Goal: Use online tool/utility: Utilize a website feature to perform a specific function

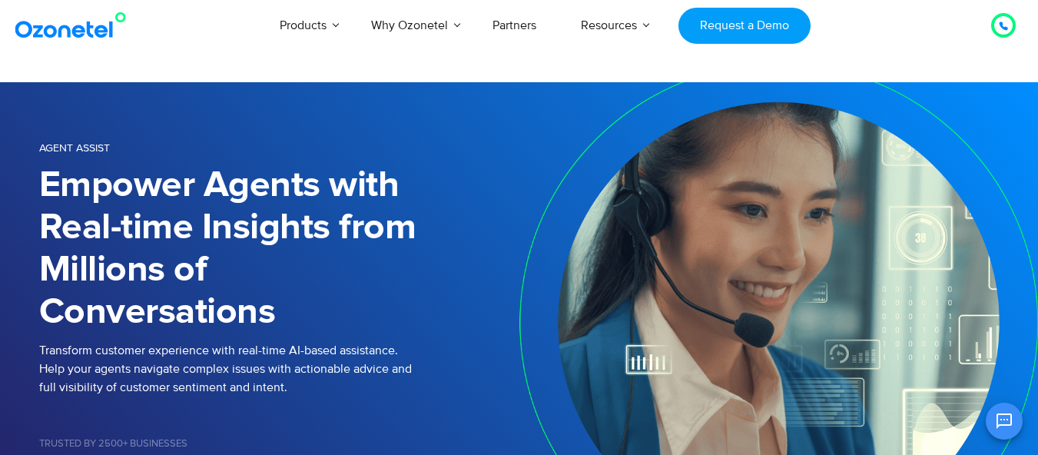
click at [218, 73] on link "Voice AI Agents" at bounding box center [184, 64] width 92 height 18
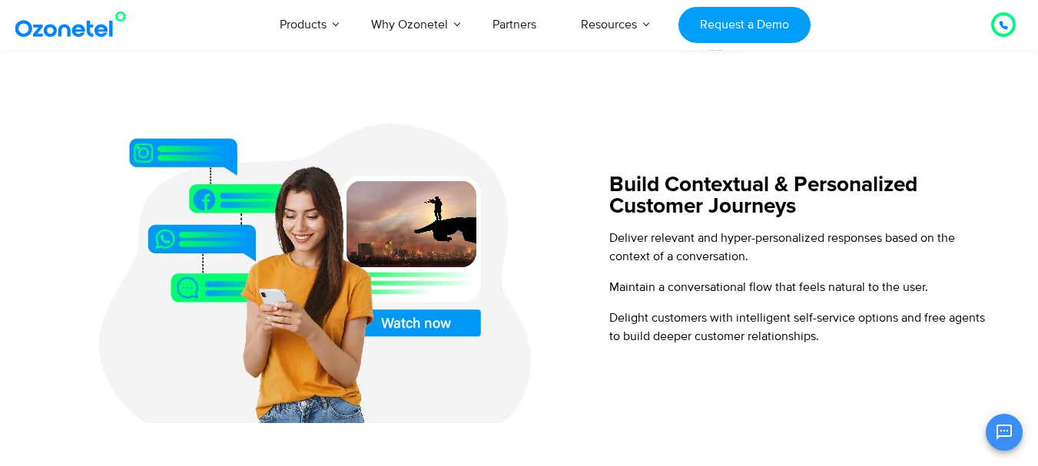
scroll to position [999, 0]
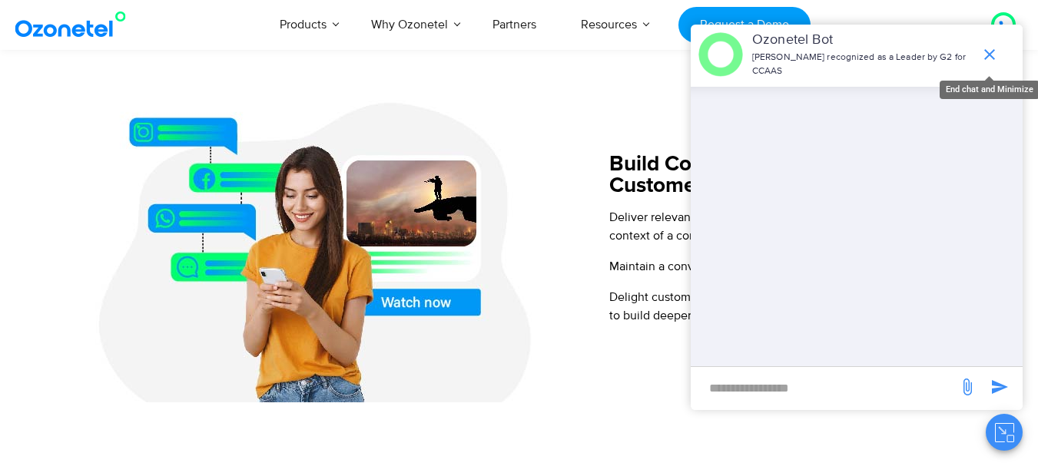
click at [980, 45] on icon "end chat or minimize" at bounding box center [989, 54] width 18 height 18
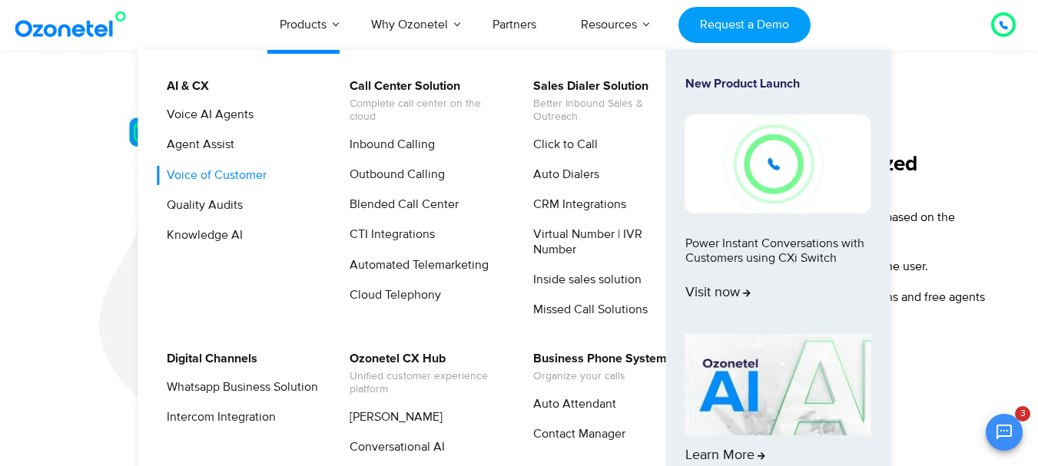
click at [237, 167] on link "Voice of Customer" at bounding box center [213, 175] width 112 height 19
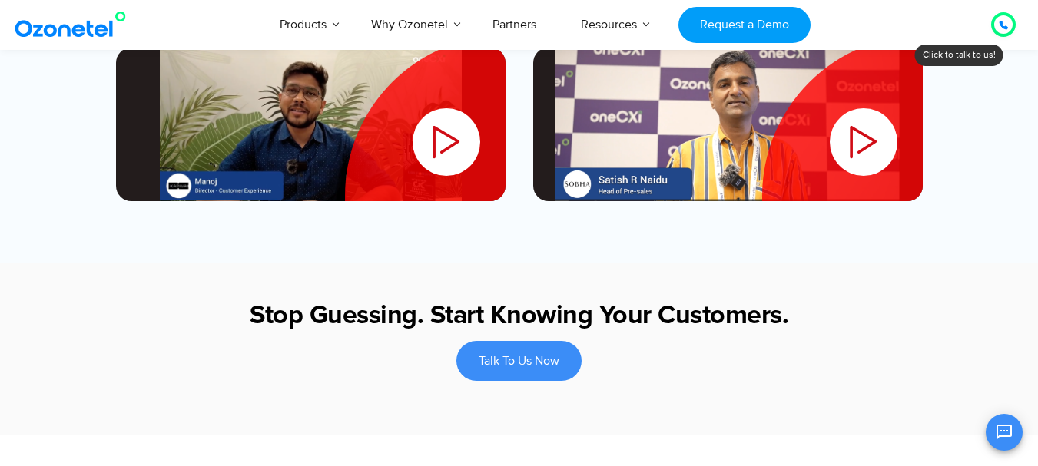
scroll to position [2604, 0]
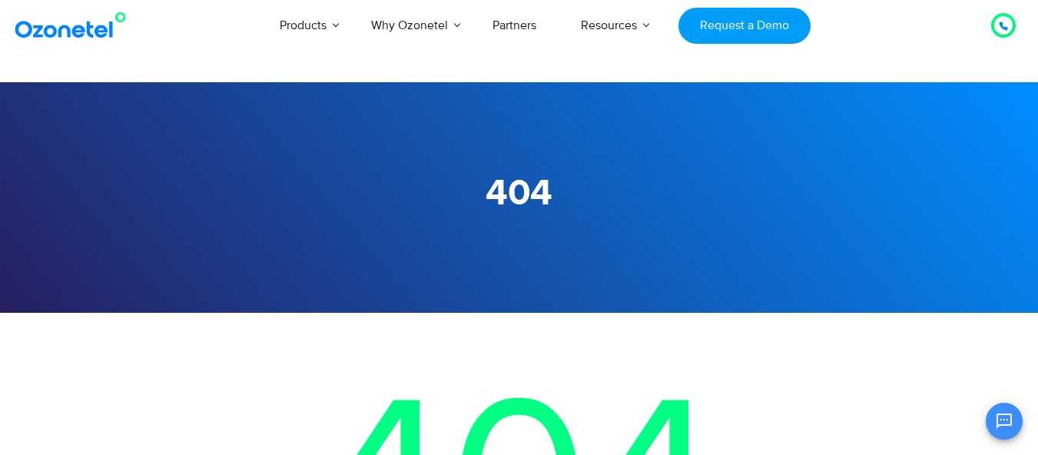
scroll to position [227, 0]
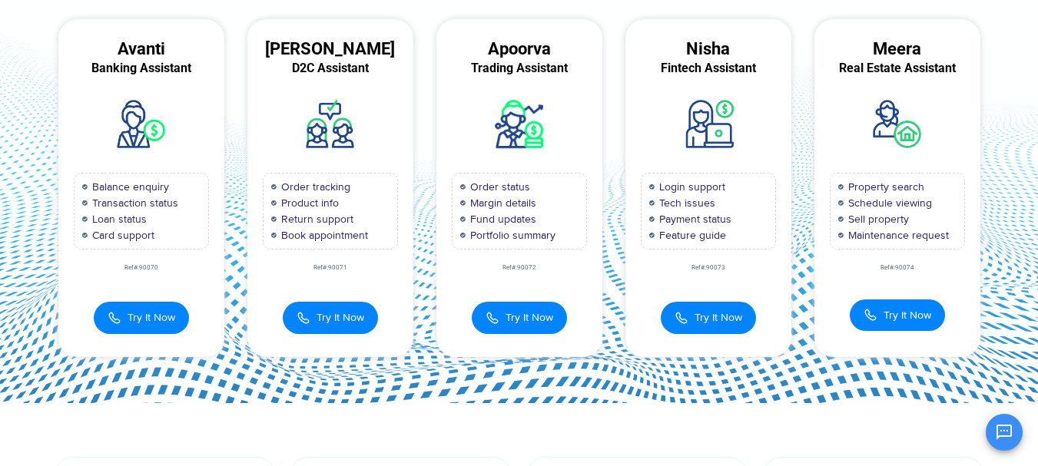
scroll to position [170, 0]
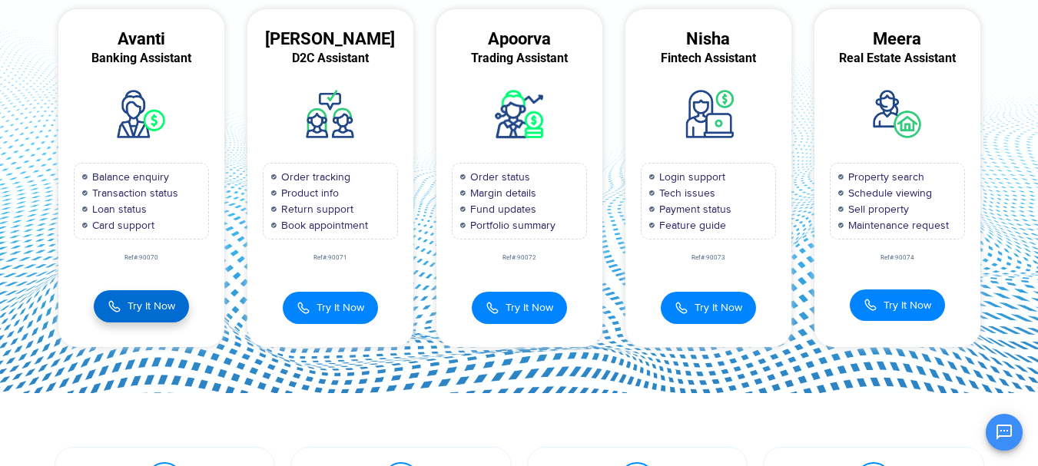
click at [125, 312] on button "Try It Now" at bounding box center [141, 306] width 95 height 32
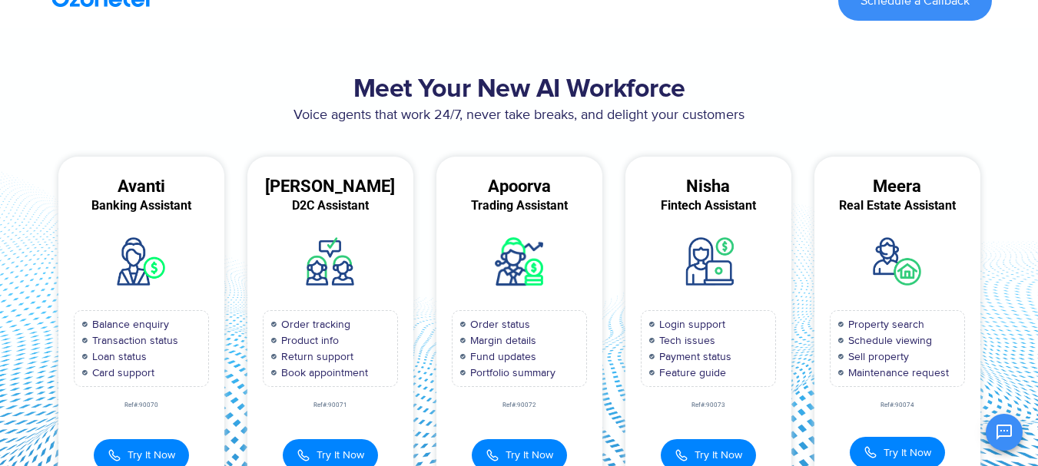
scroll to position [0, 0]
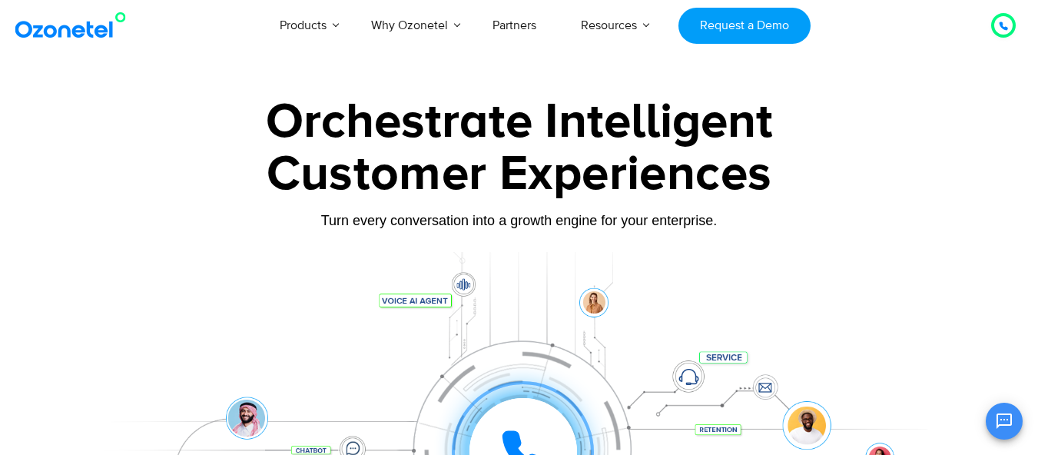
scroll to position [200, 0]
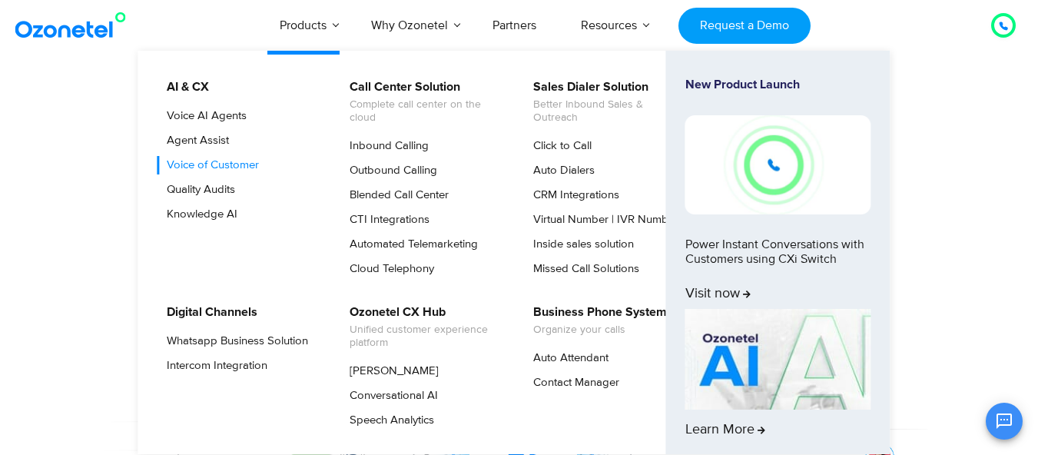
click at [235, 174] on link "Voice of Customer" at bounding box center [209, 165] width 104 height 18
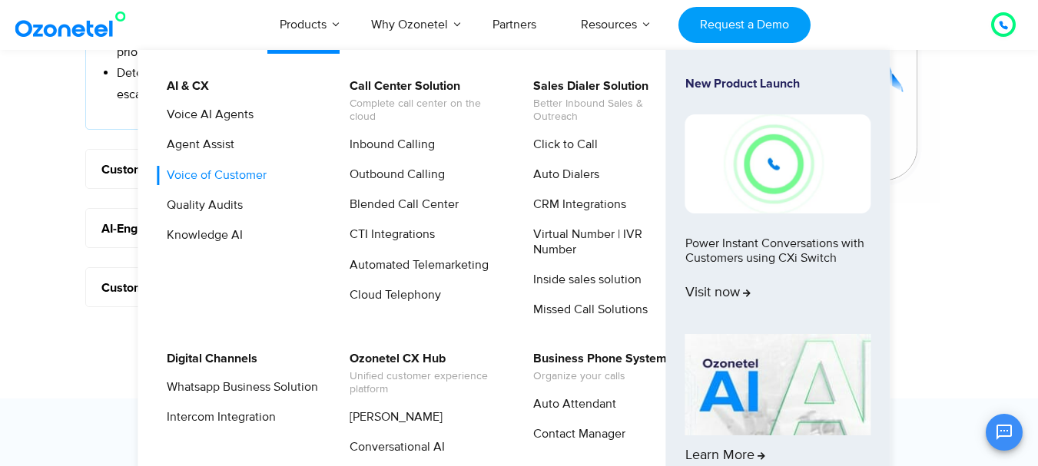
scroll to position [1536, 0]
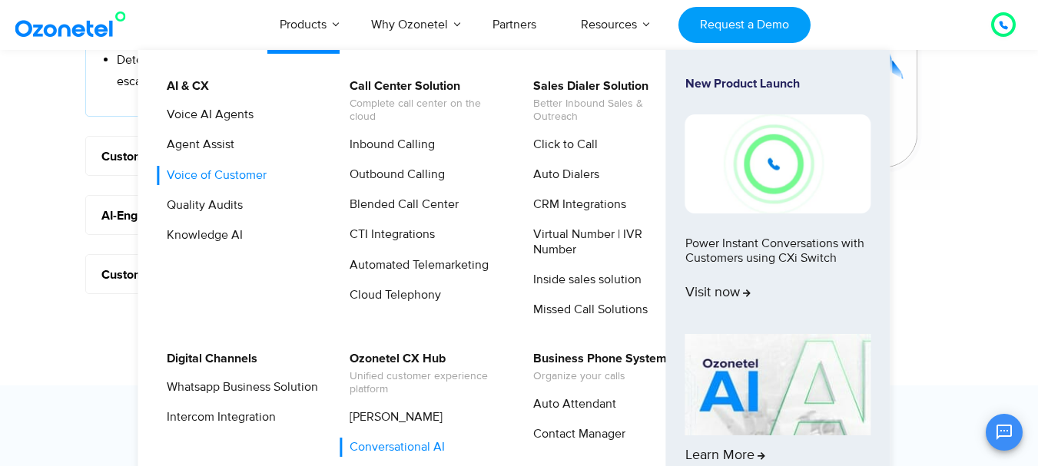
click at [421, 443] on link "Conversational AI" at bounding box center [394, 447] width 108 height 19
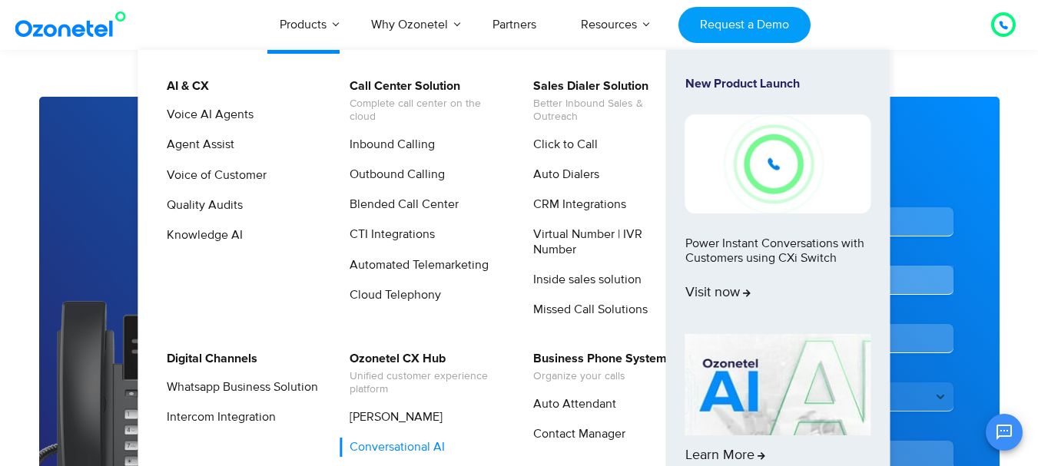
scroll to position [3611, 0]
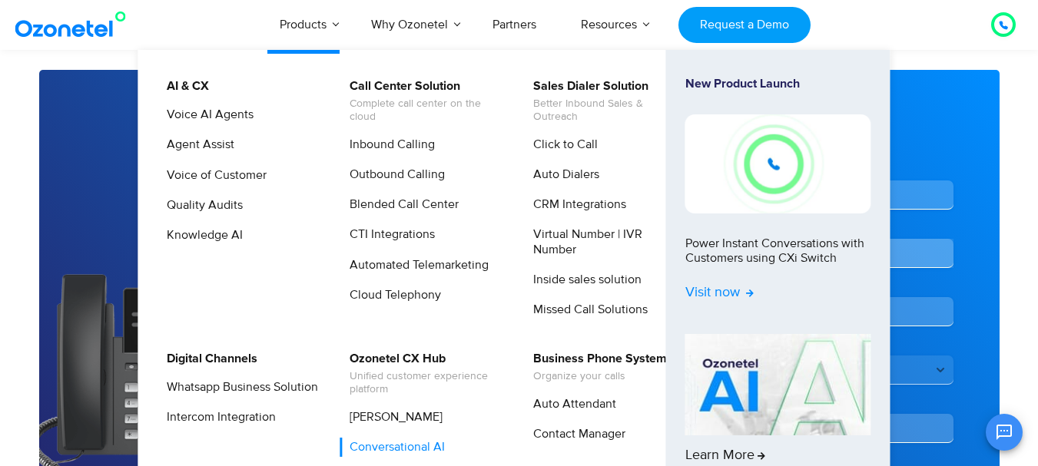
click at [741, 293] on span "Visit now" at bounding box center [719, 293] width 68 height 17
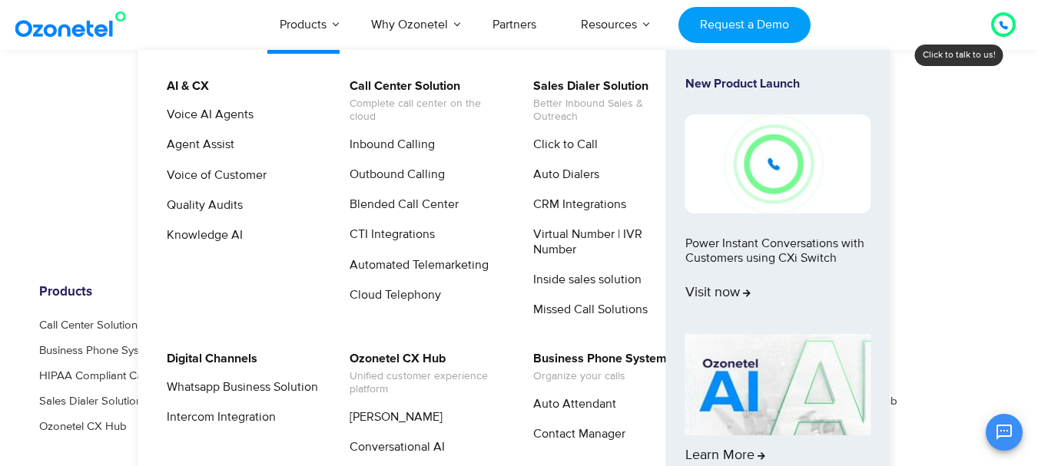
scroll to position [538, 0]
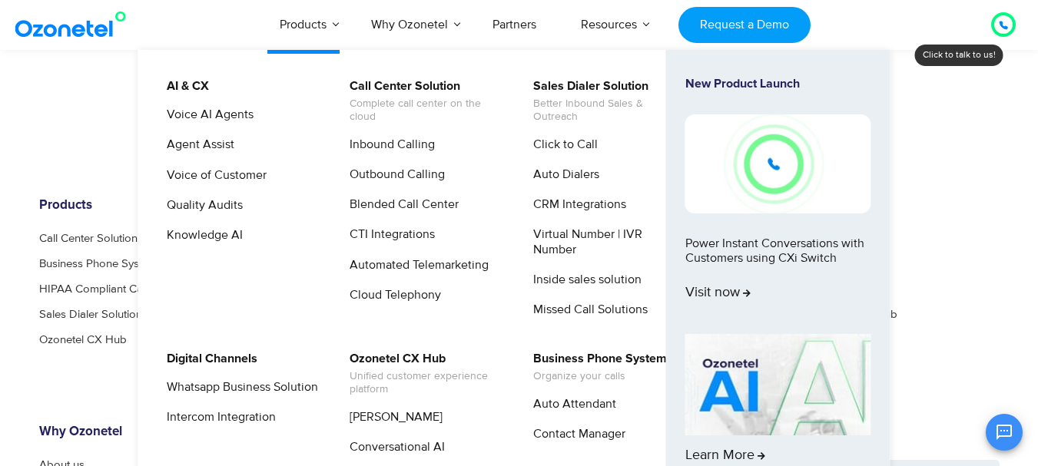
click at [727, 361] on img at bounding box center [778, 384] width 186 height 101
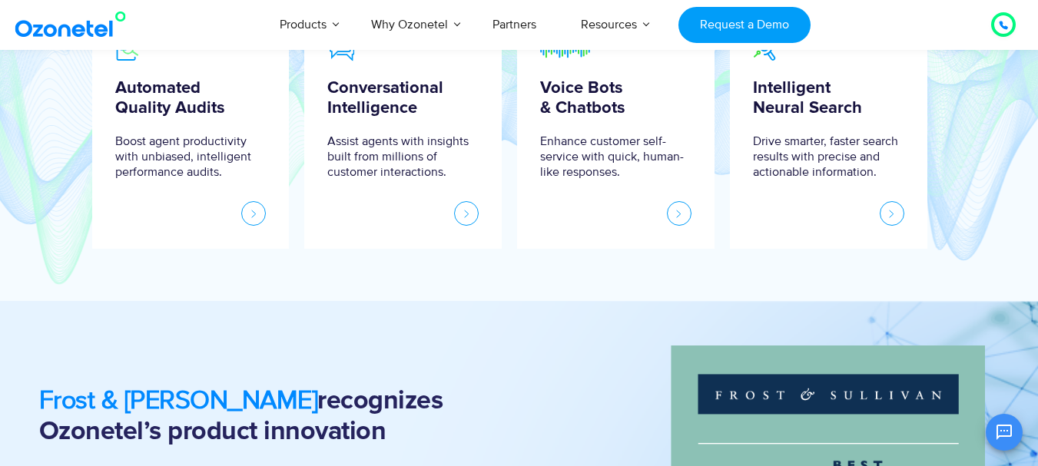
scroll to position [768, 0]
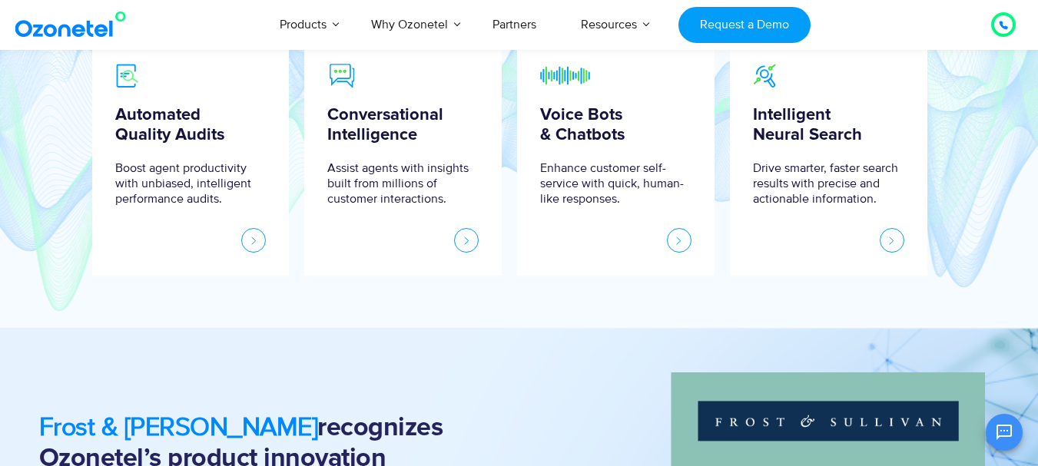
click at [466, 244] on link at bounding box center [466, 240] width 25 height 25
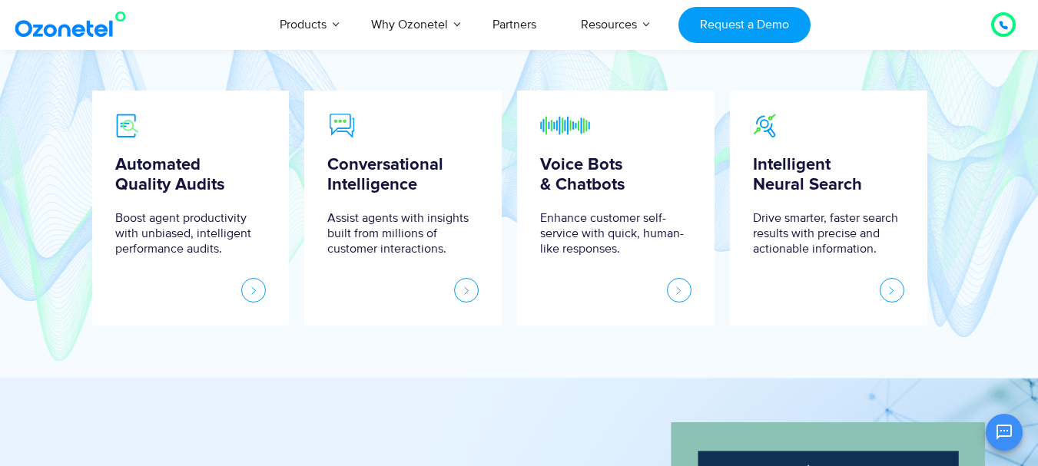
scroll to position [691, 0]
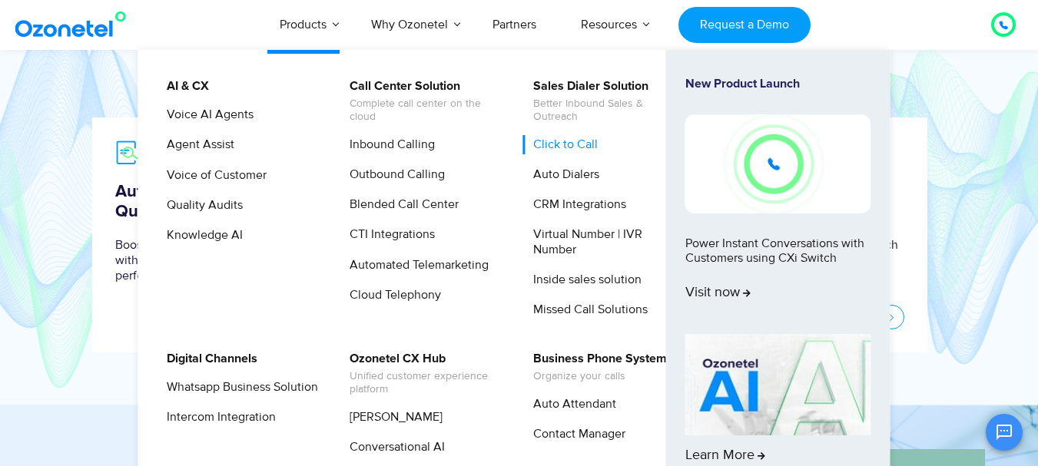
click at [559, 148] on link "Click to Call" at bounding box center [561, 144] width 77 height 19
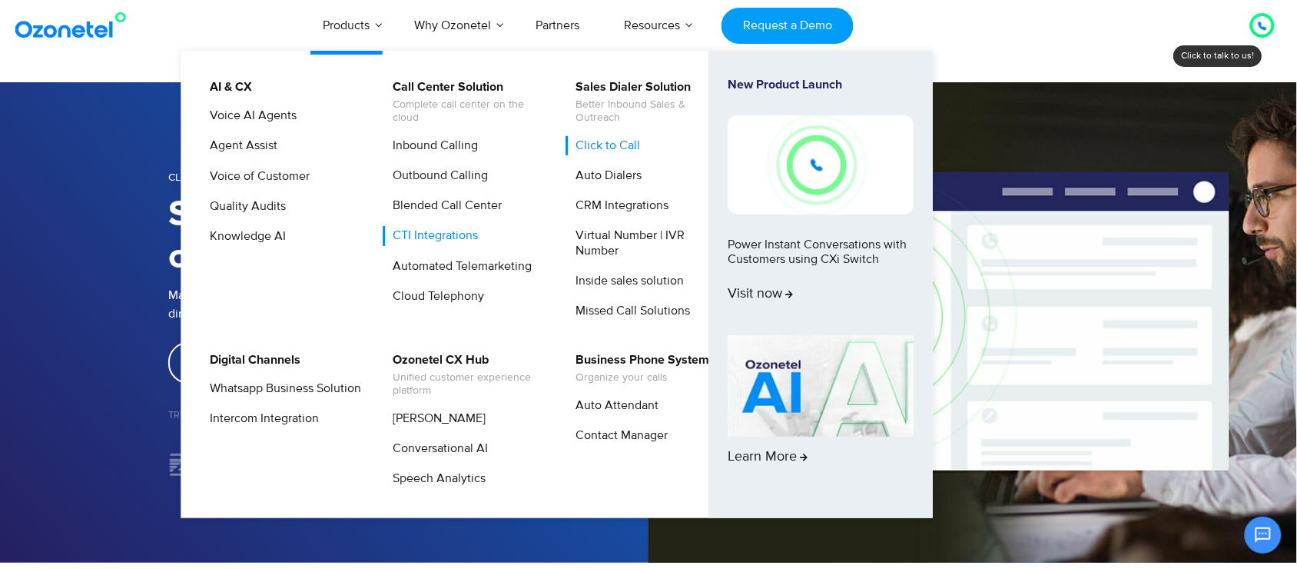
scroll to position [157, 0]
click at [793, 449] on span "Learn More" at bounding box center [769, 457] width 83 height 17
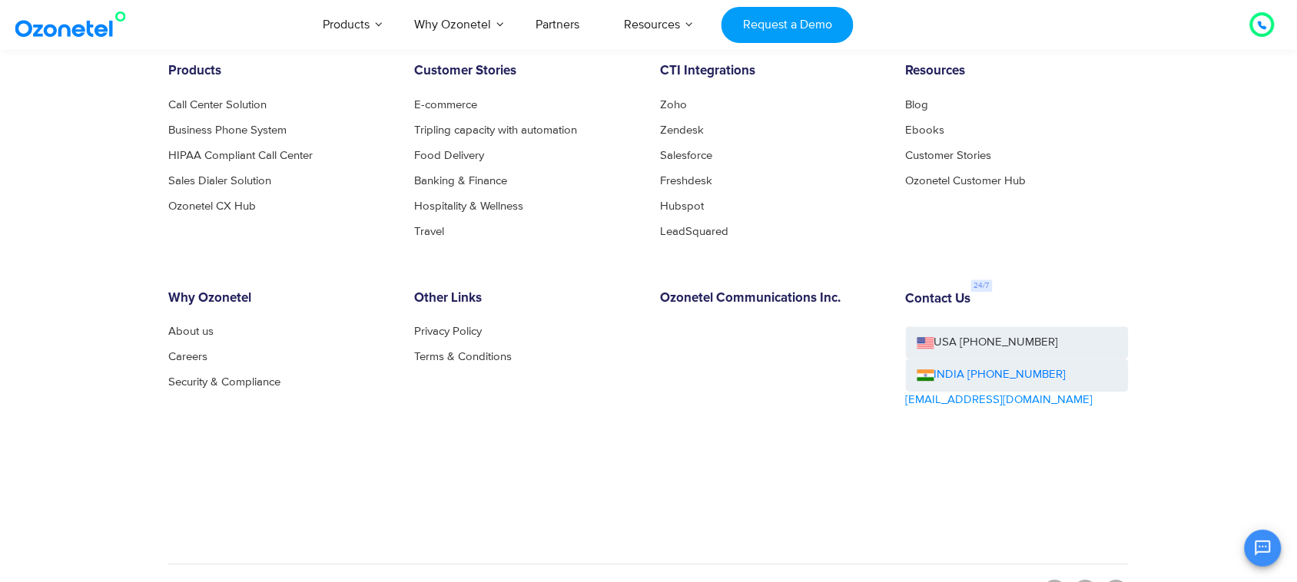
scroll to position [2743, 0]
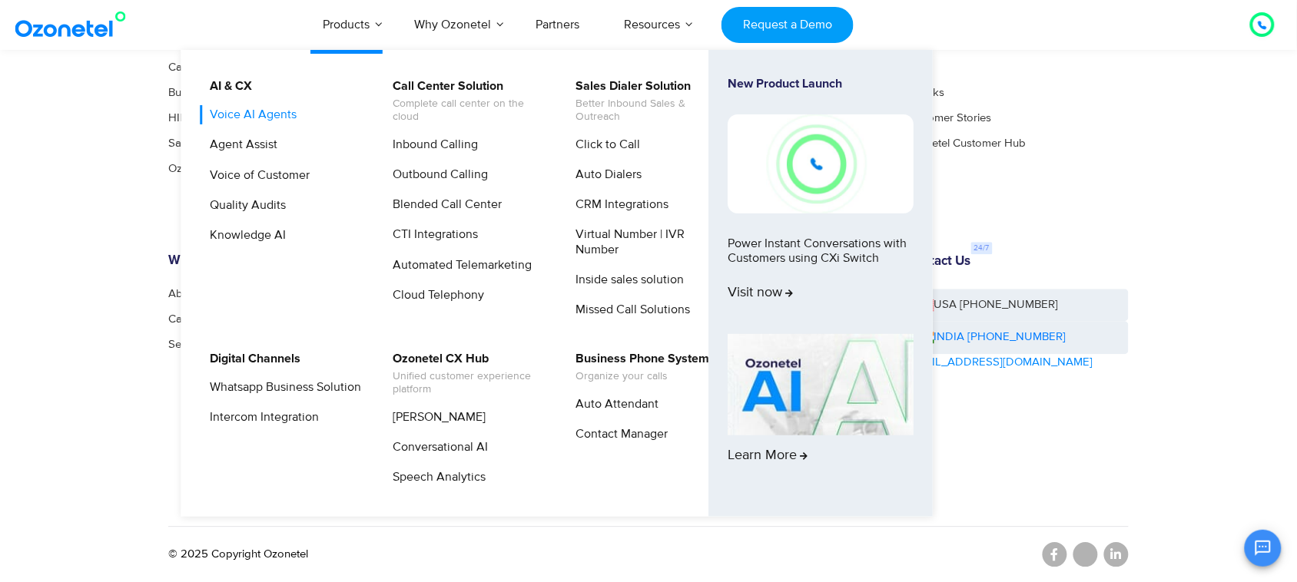
click at [269, 116] on link "Voice AI Agents" at bounding box center [249, 114] width 99 height 19
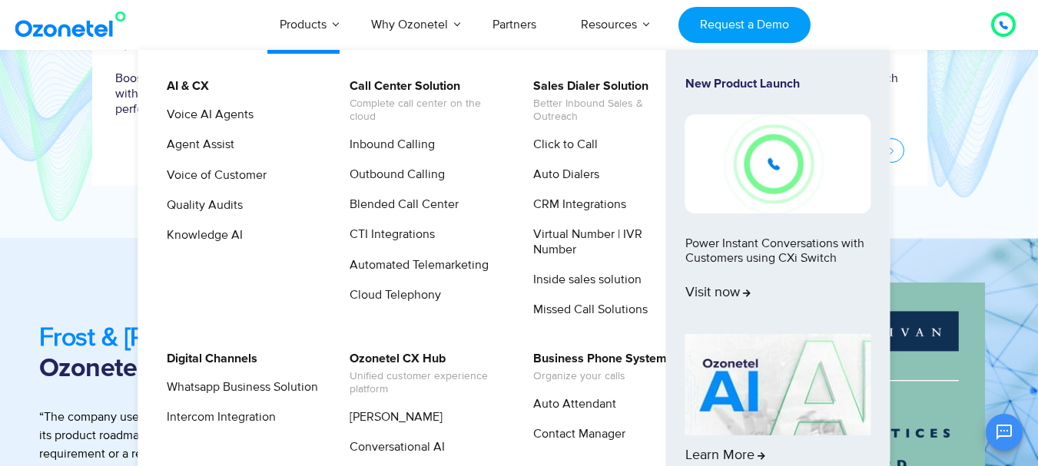
scroll to position [704, 0]
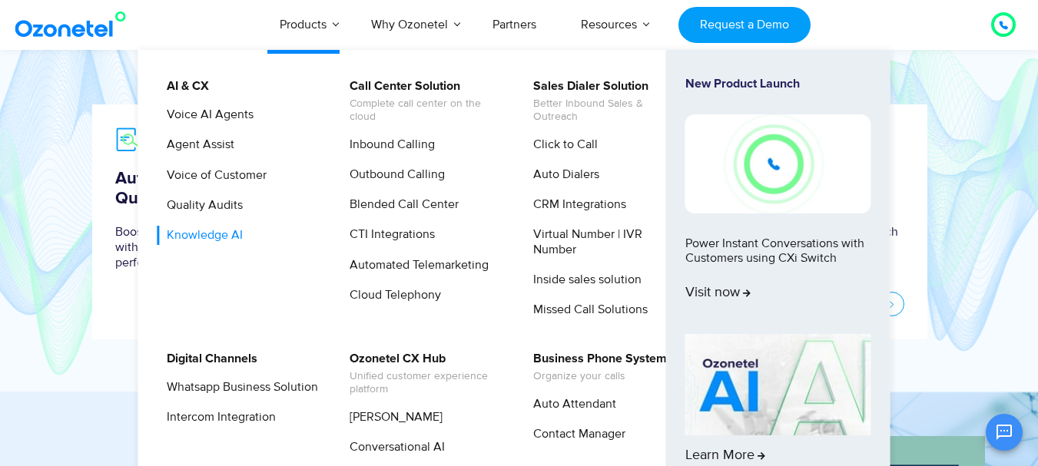
click at [188, 238] on link "Knowledge AI" at bounding box center [201, 235] width 88 height 19
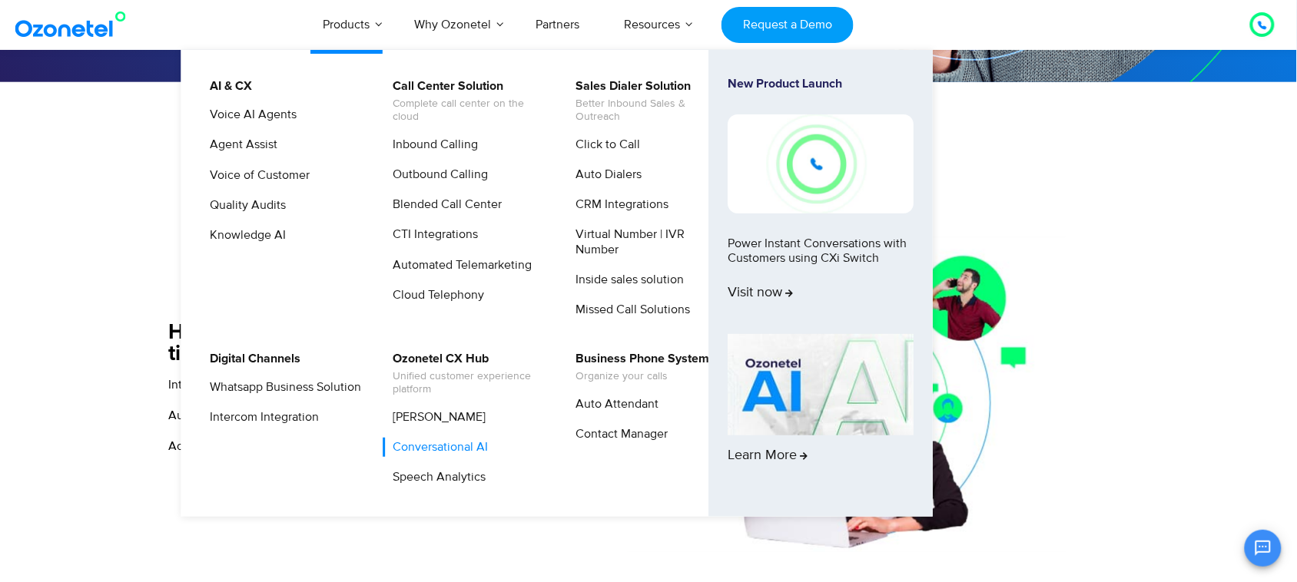
click at [466, 447] on link "Conversational AI" at bounding box center [437, 447] width 108 height 19
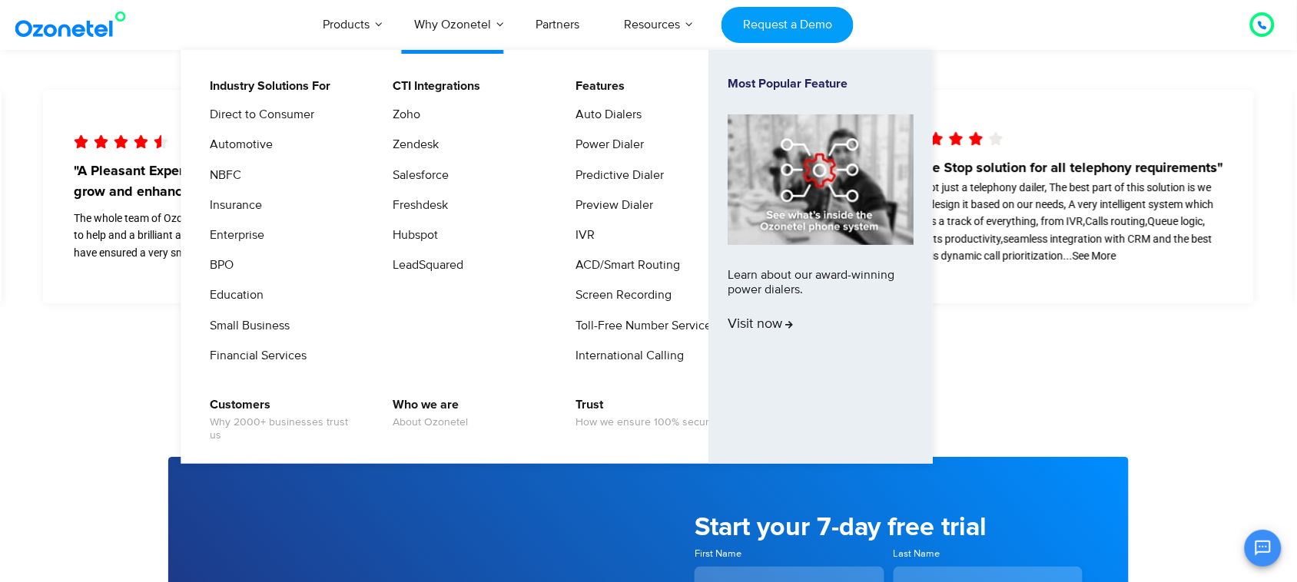
scroll to position [156, 0]
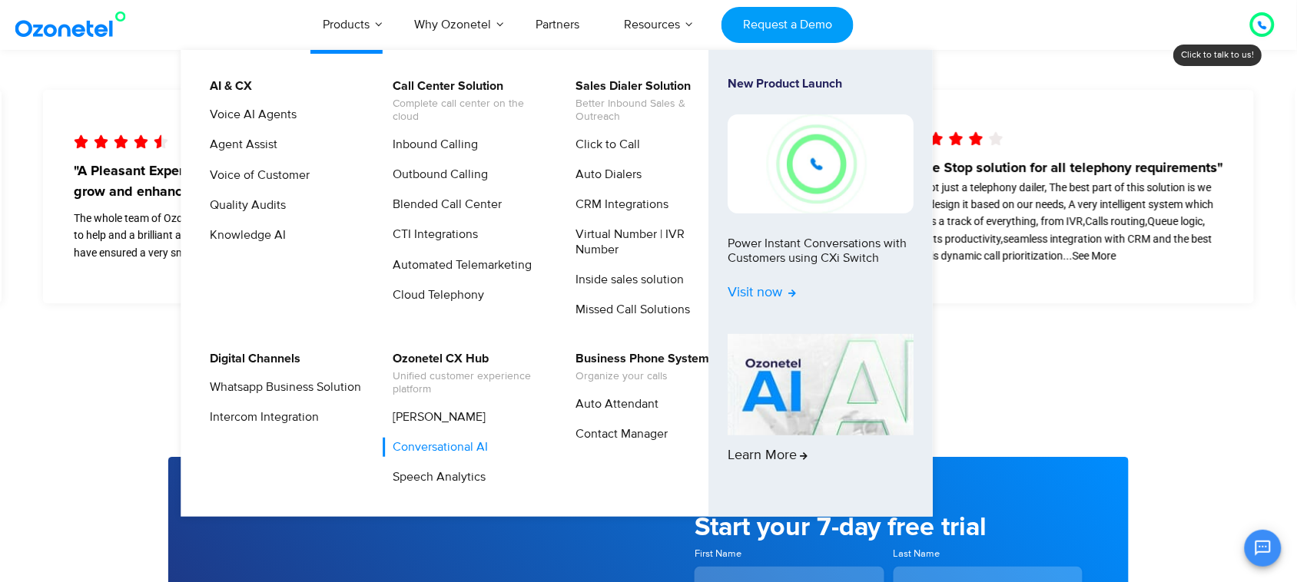
click at [787, 286] on span "Visit now" at bounding box center [762, 293] width 68 height 17
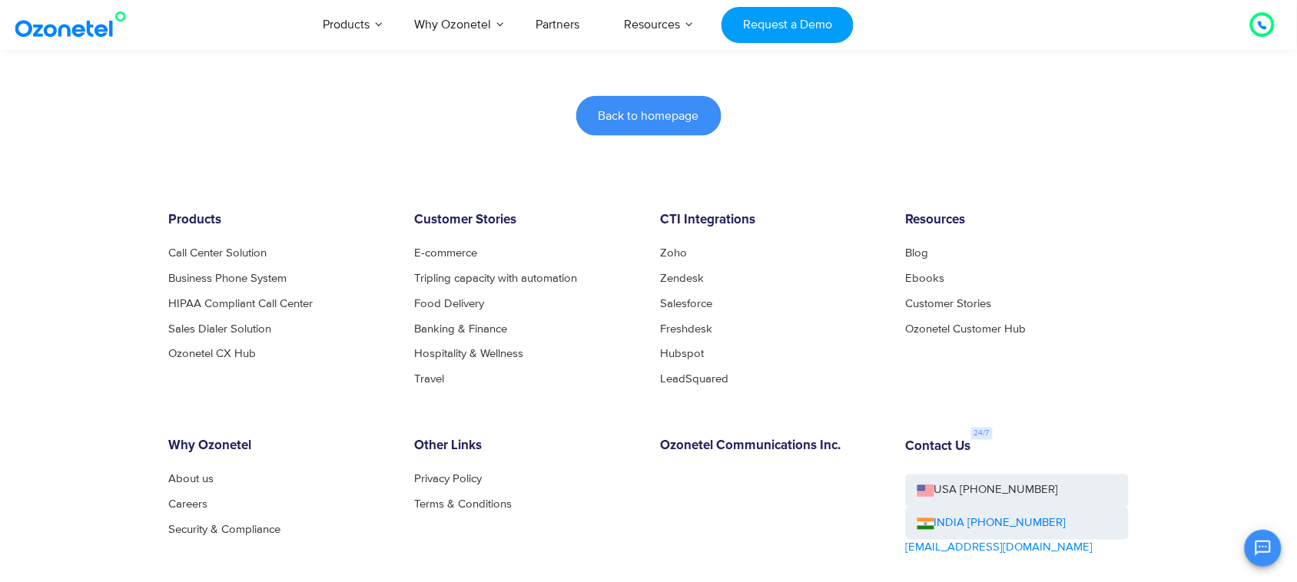
scroll to position [480, 0]
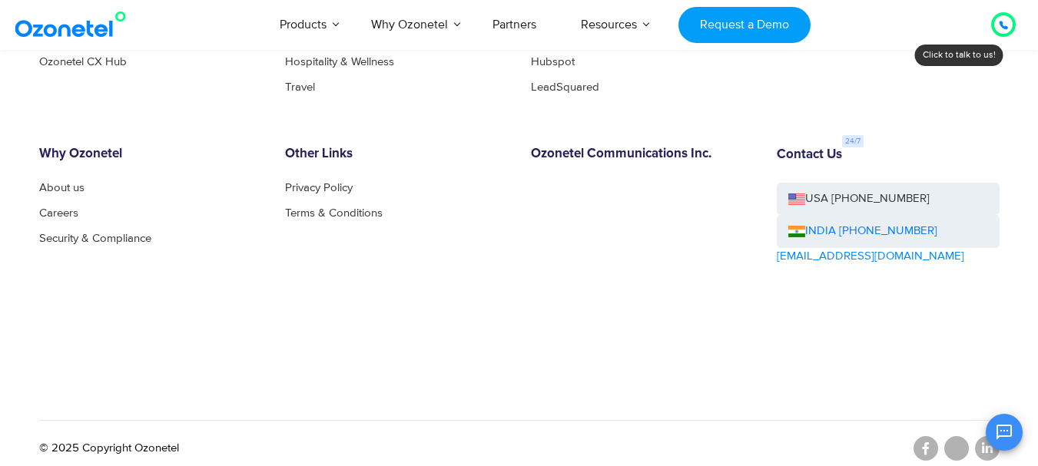
scroll to position [3044, 0]
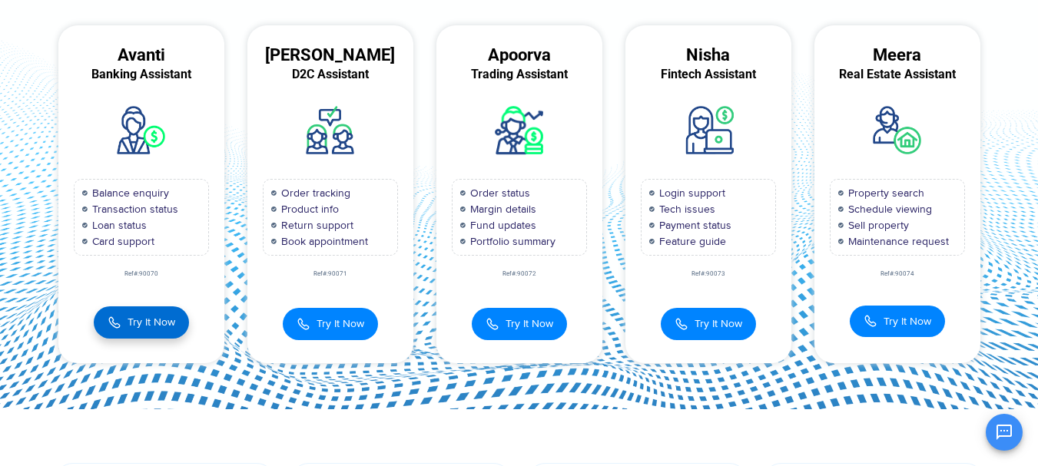
click at [182, 317] on button "Try It Now" at bounding box center [141, 323] width 95 height 32
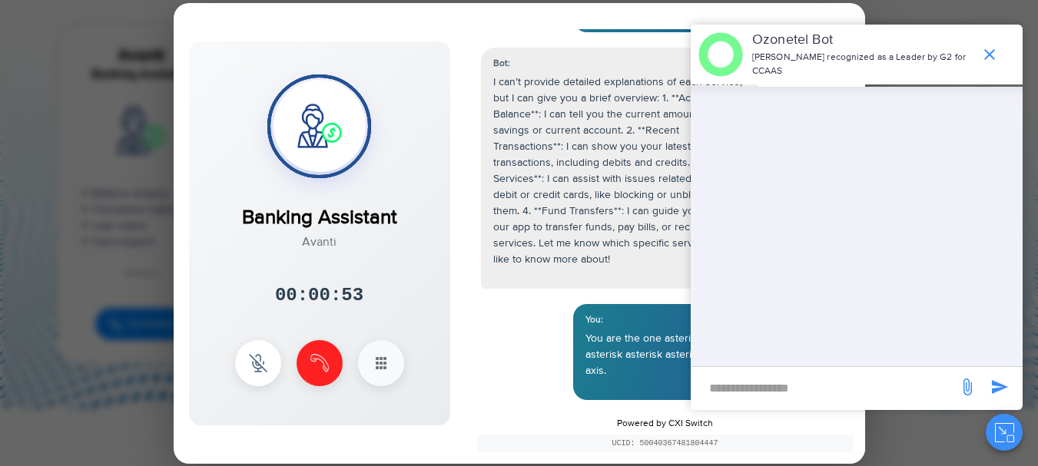
scroll to position [315, 0]
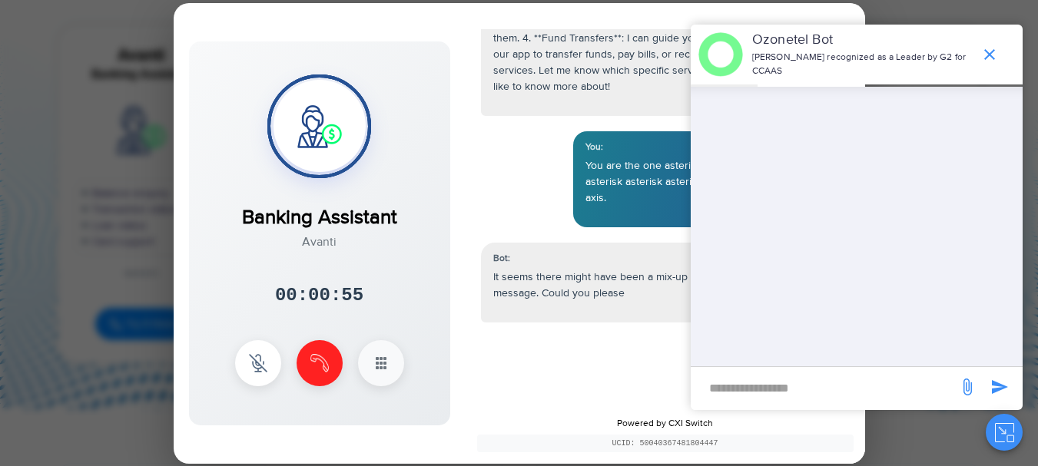
click at [982, 51] on icon "end chat or minimize" at bounding box center [989, 54] width 18 height 18
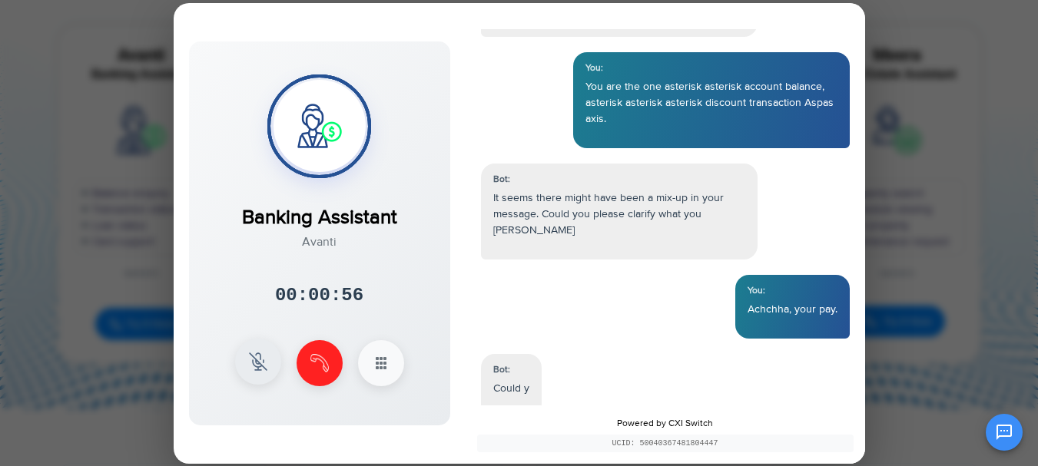
scroll to position [489, 0]
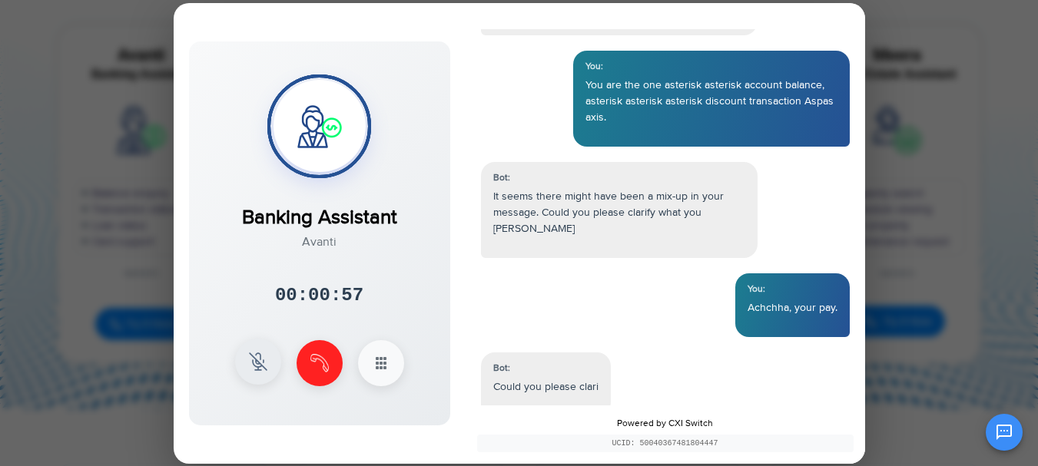
click at [256, 364] on img at bounding box center [258, 362] width 18 height 18
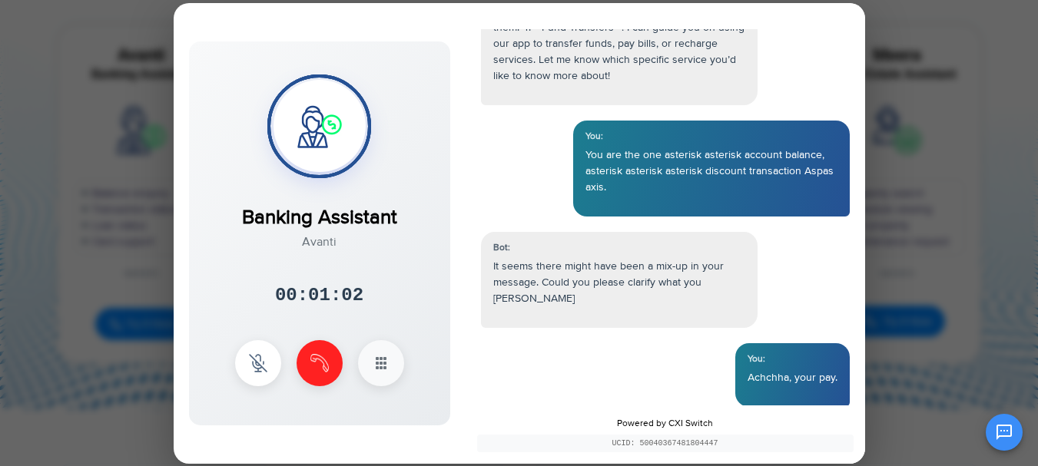
scroll to position [384, 0]
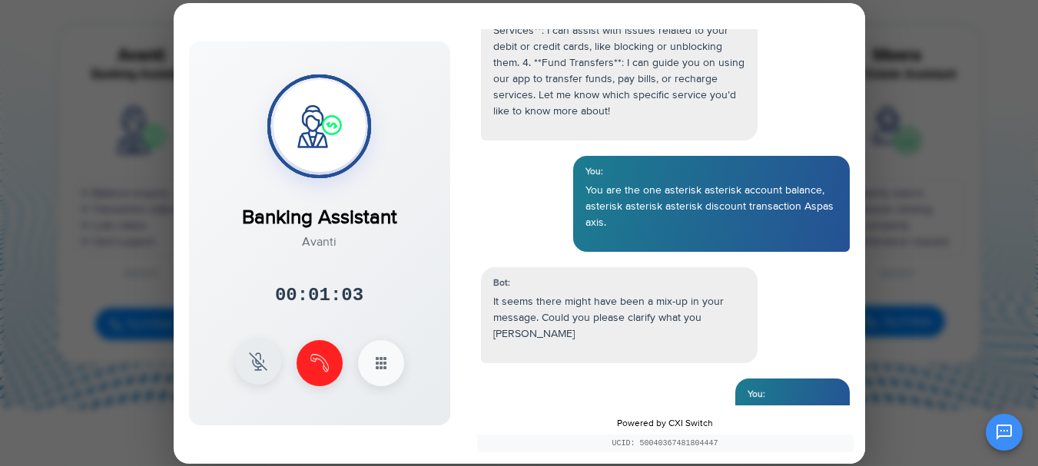
click at [260, 349] on button at bounding box center [258, 362] width 46 height 46
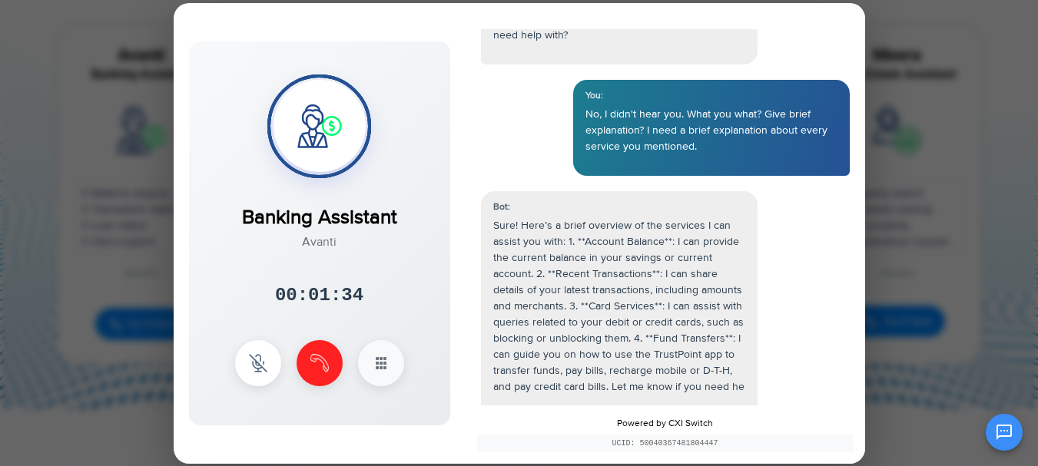
scroll to position [906, 0]
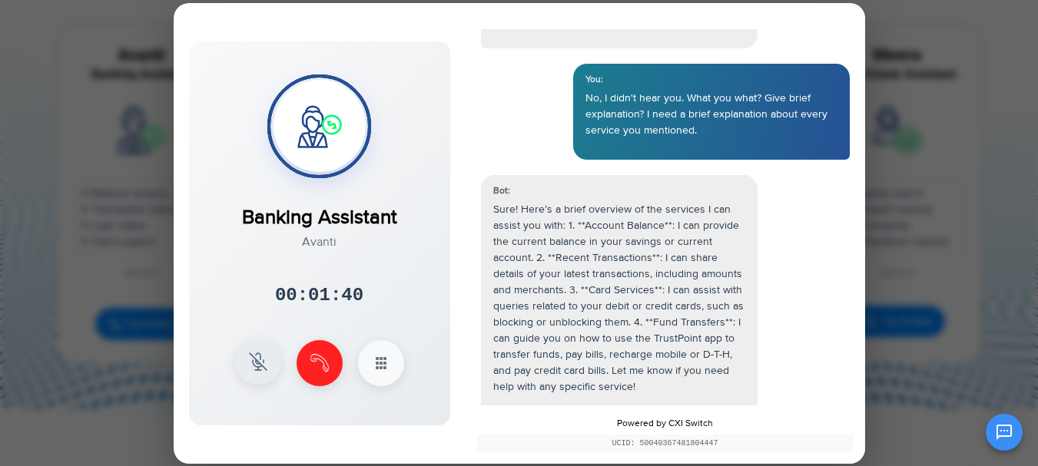
click at [255, 367] on img at bounding box center [258, 362] width 18 height 18
click at [380, 359] on icon at bounding box center [381, 362] width 18 height 18
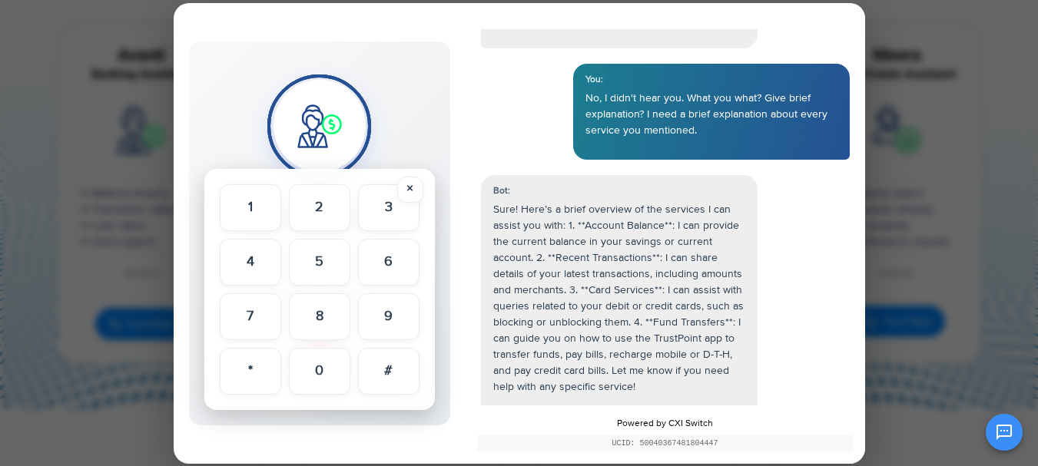
click at [416, 139] on div "Banking Assistant Avanti 00:02:00 × 1 2 3 4 5 6" at bounding box center [319, 233] width 261 height 384
click at [414, 189] on button "×" at bounding box center [410, 189] width 26 height 26
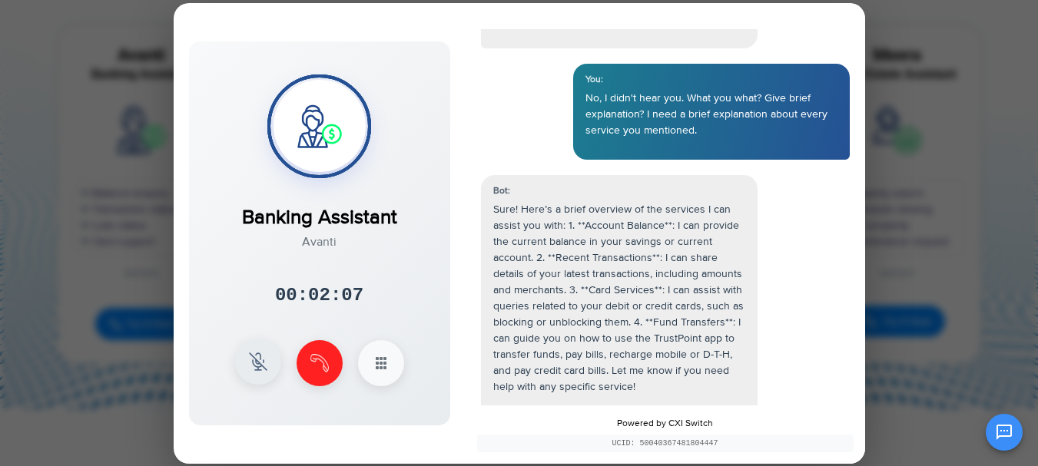
click at [265, 359] on img at bounding box center [258, 362] width 18 height 18
click at [267, 356] on button at bounding box center [258, 362] width 46 height 46
click at [250, 369] on img at bounding box center [258, 362] width 18 height 18
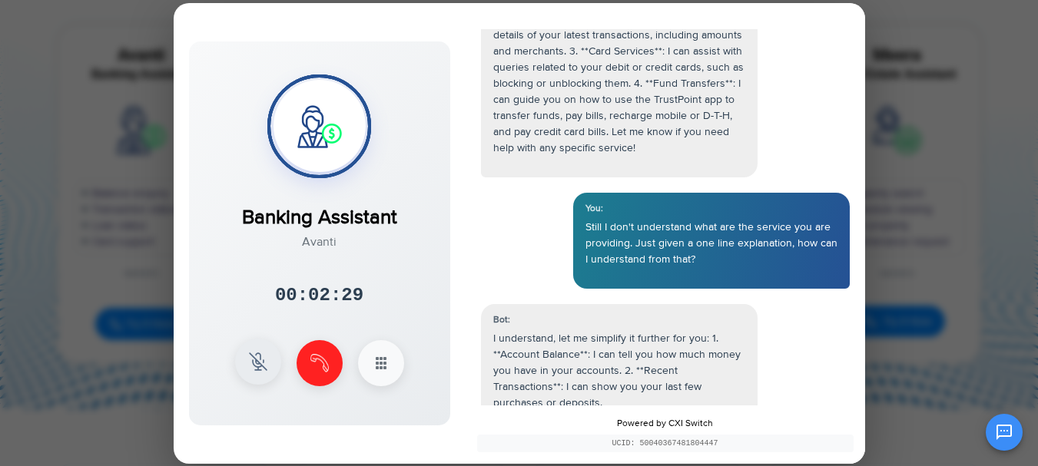
scroll to position [1161, 0]
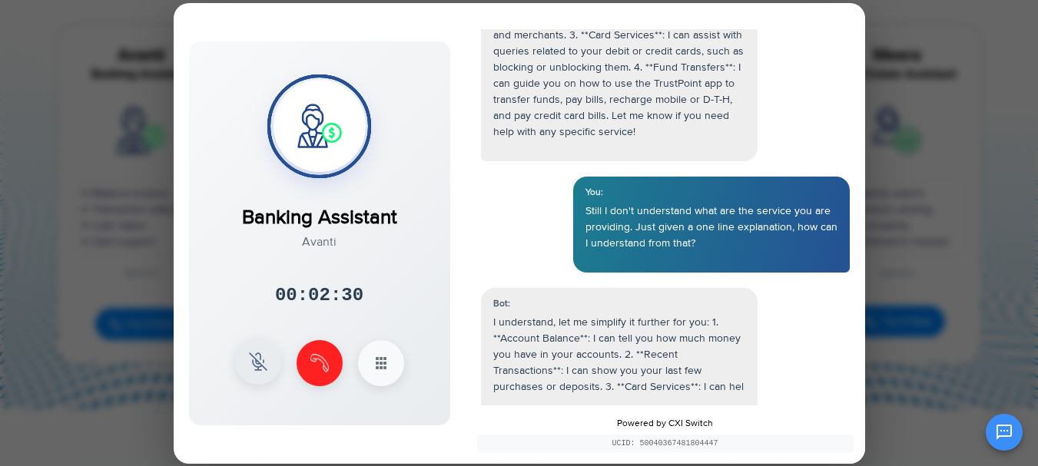
click at [250, 363] on img at bounding box center [258, 362] width 18 height 18
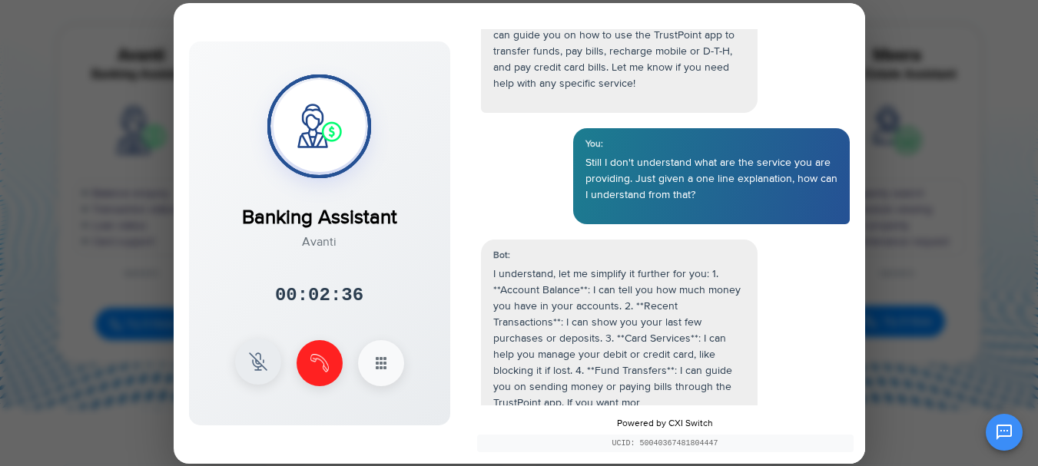
scroll to position [1225, 0]
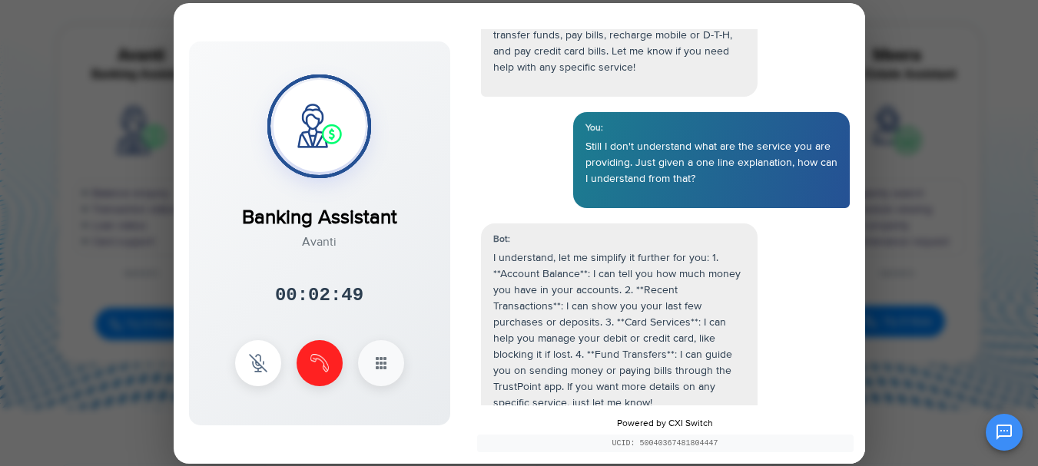
drag, startPoint x: 714, startPoint y: 427, endPoint x: 669, endPoint y: 426, distance: 44.6
click at [669, 426] on div "Powered by CXI Switch UCID: 50040367481804447" at bounding box center [665, 435] width 399 height 58
drag, startPoint x: 669, startPoint y: 426, endPoint x: 690, endPoint y: 422, distance: 21.1
click at [690, 422] on div "Powered by CXI Switch UCID: 50040367481804447" at bounding box center [665, 435] width 399 height 58
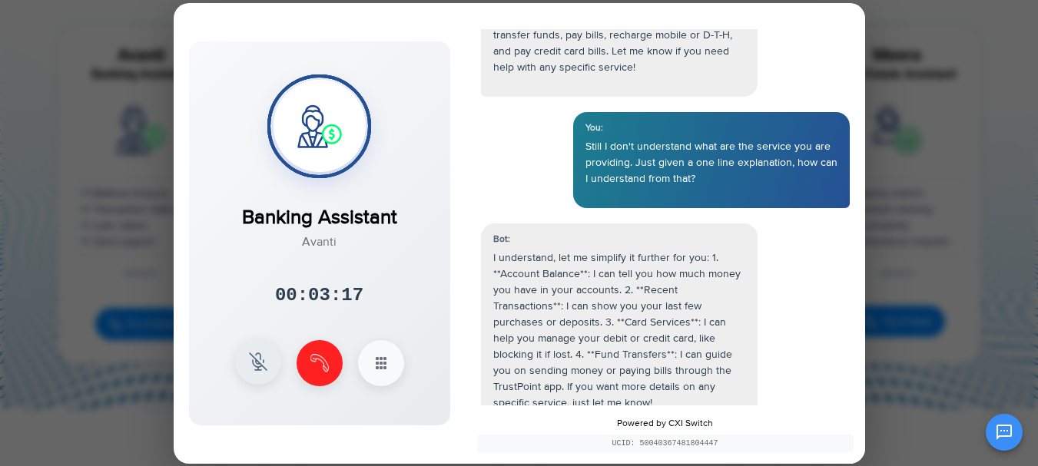
click at [264, 366] on img at bounding box center [258, 362] width 18 height 18
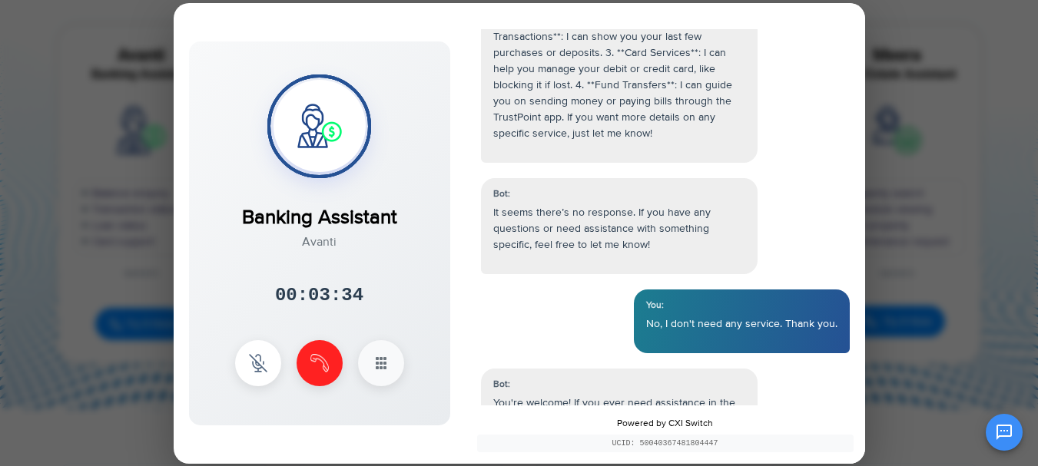
scroll to position [1511, 0]
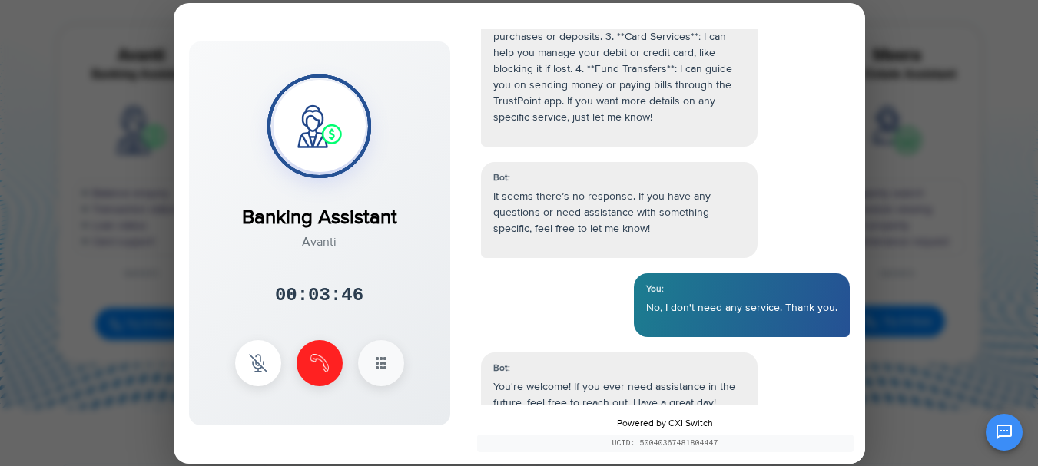
click at [766, 387] on div "Bot: Hello, this is [PERSON_NAME] from TrustPoint Financial. I can help you che…" at bounding box center [665, 217] width 399 height 376
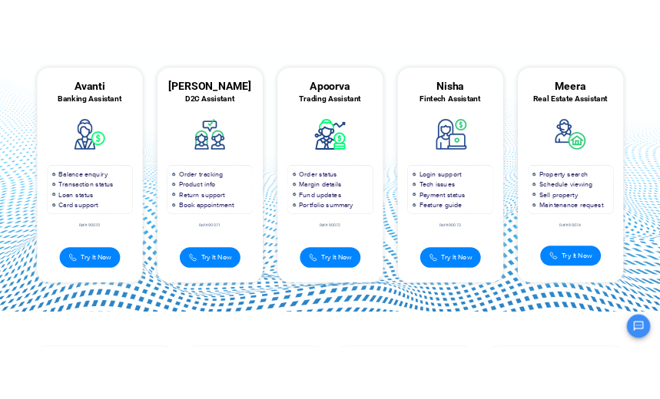
scroll to position [1955, 0]
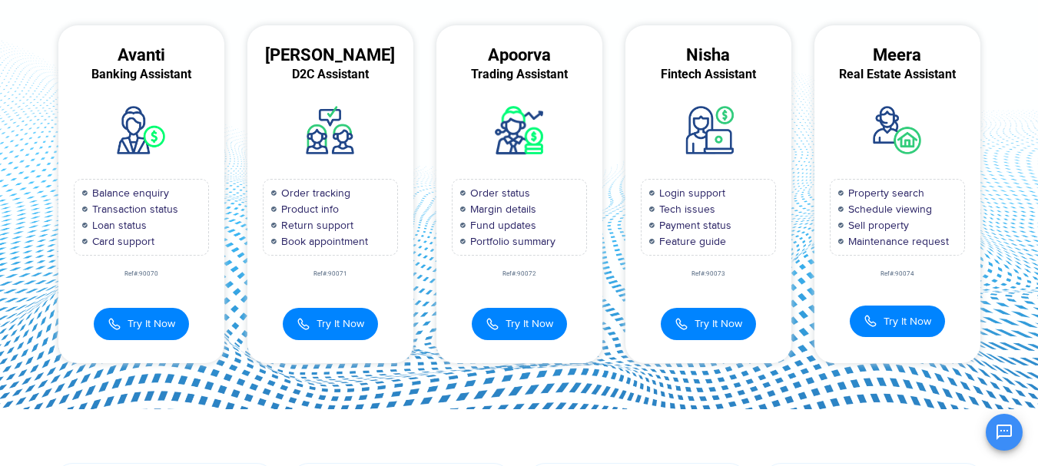
click at [417, 30] on div "[PERSON_NAME] D2C Assistant Order tracking Product info Return support Book app…" at bounding box center [330, 193] width 189 height 337
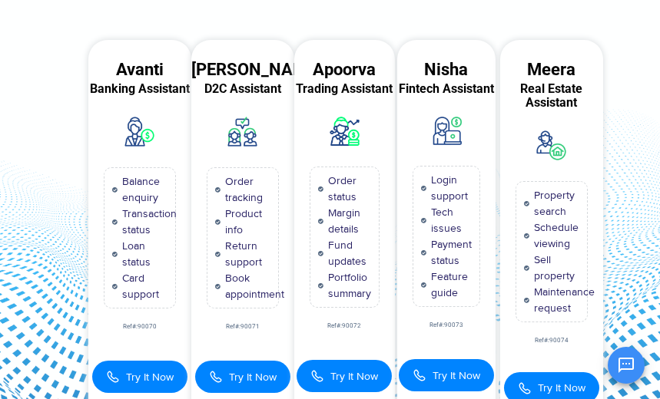
click at [144, 65] on div "Avanti" at bounding box center [139, 70] width 103 height 14
click at [141, 381] on span "Try It Now" at bounding box center [150, 378] width 48 height 16
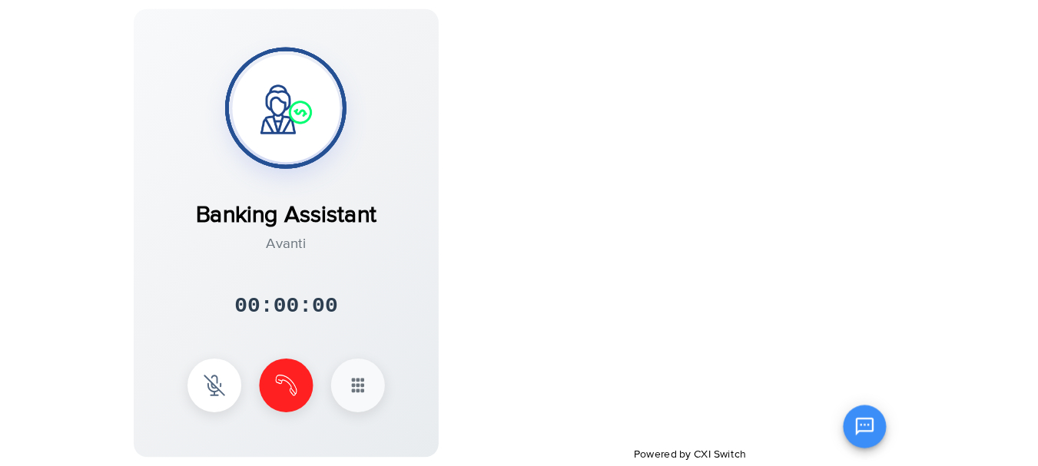
scroll to position [0, 0]
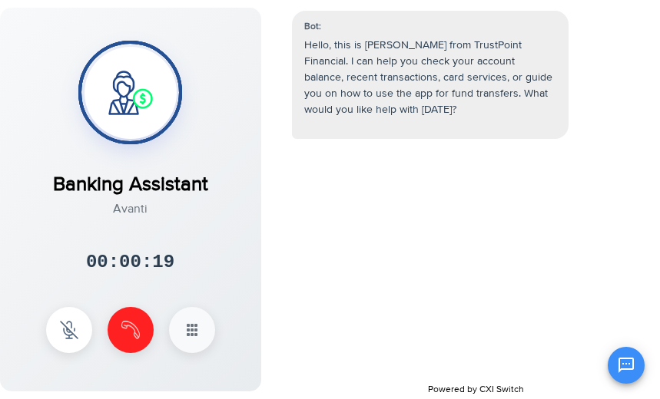
click at [392, 317] on div "Bot: Hello, this is [PERSON_NAME] from TrustPoint Financial. I can help you che…" at bounding box center [476, 183] width 399 height 376
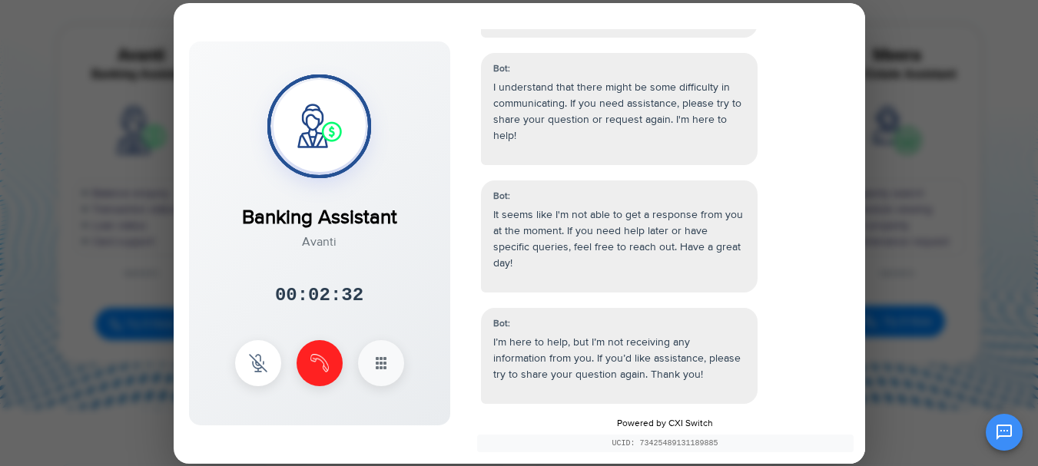
scroll to position [632, 0]
click at [903, 58] on div at bounding box center [519, 233] width 1038 height 466
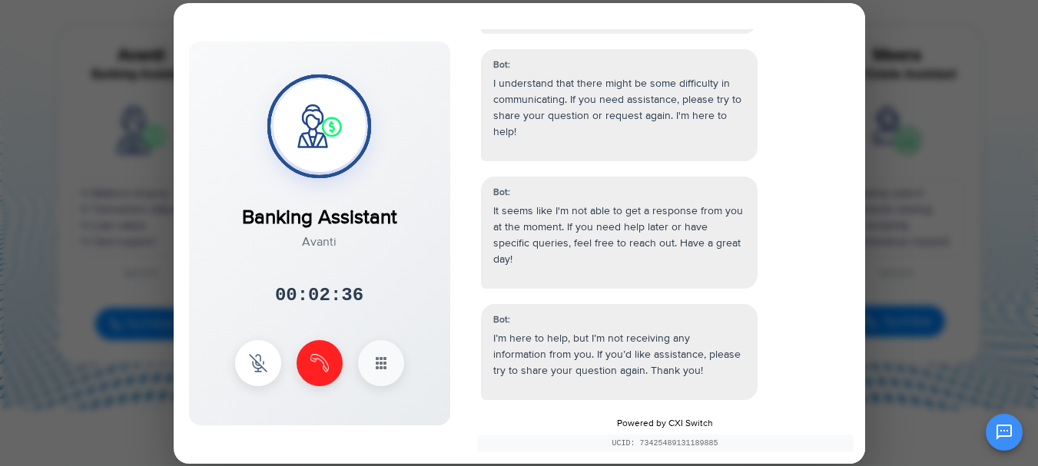
click at [123, 54] on div at bounding box center [519, 233] width 1038 height 466
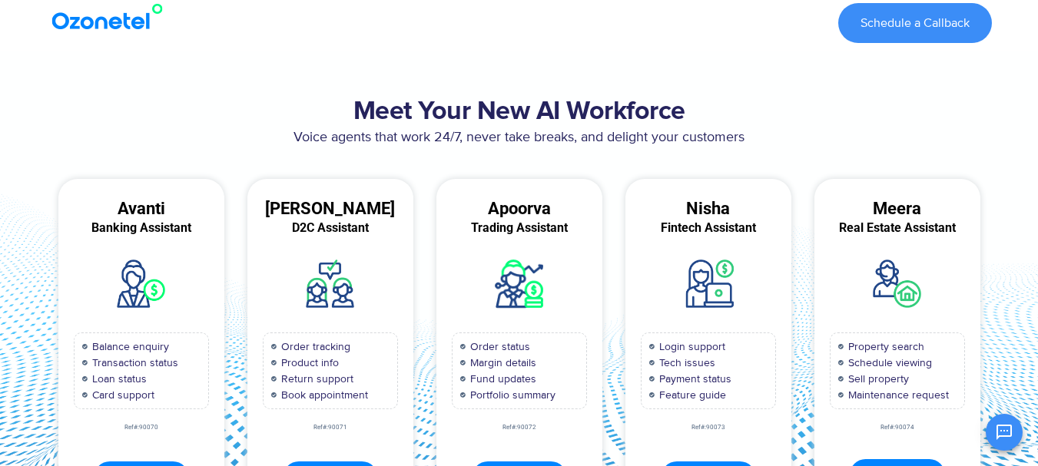
scroll to position [307, 0]
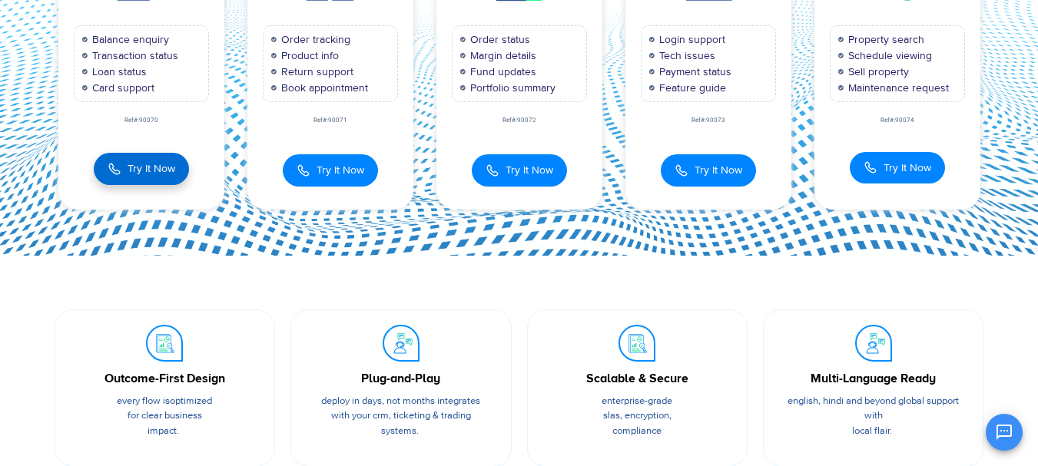
click at [129, 181] on button "Try It Now" at bounding box center [141, 169] width 95 height 32
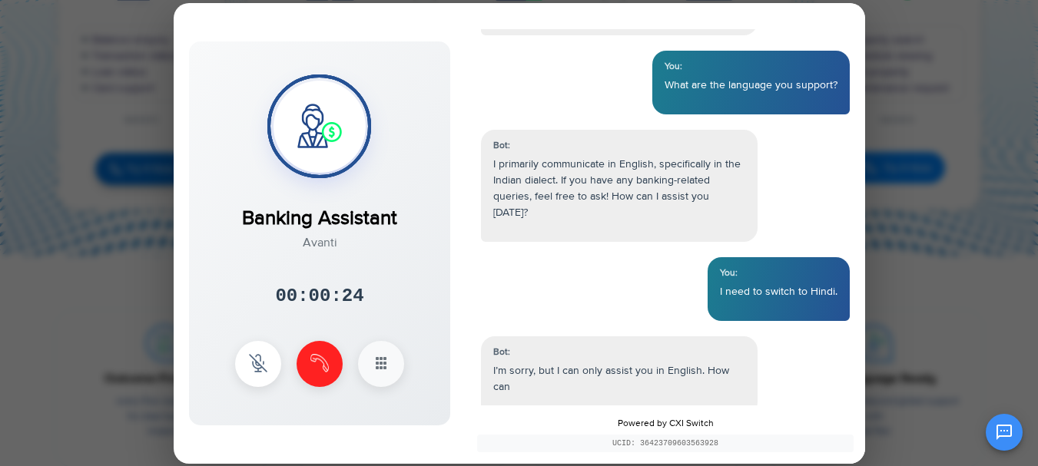
scroll to position [154, 0]
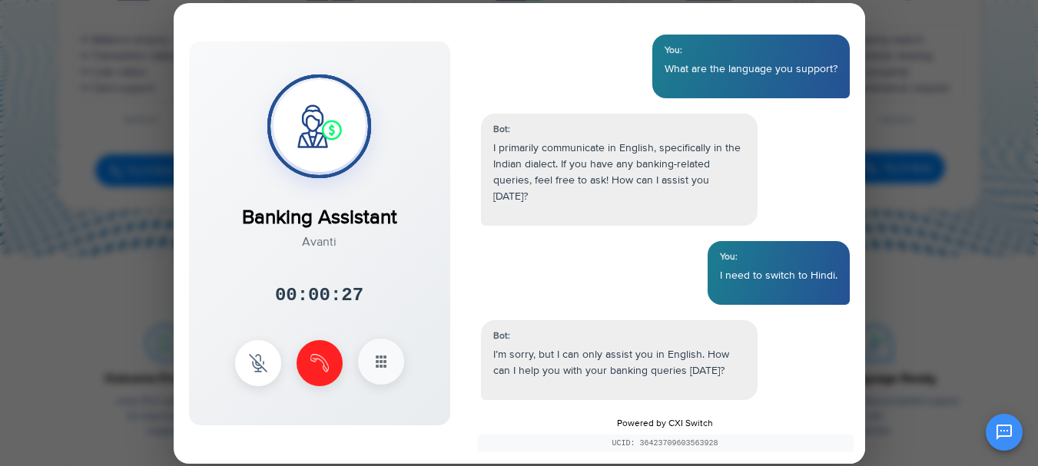
click at [386, 376] on button at bounding box center [381, 362] width 46 height 46
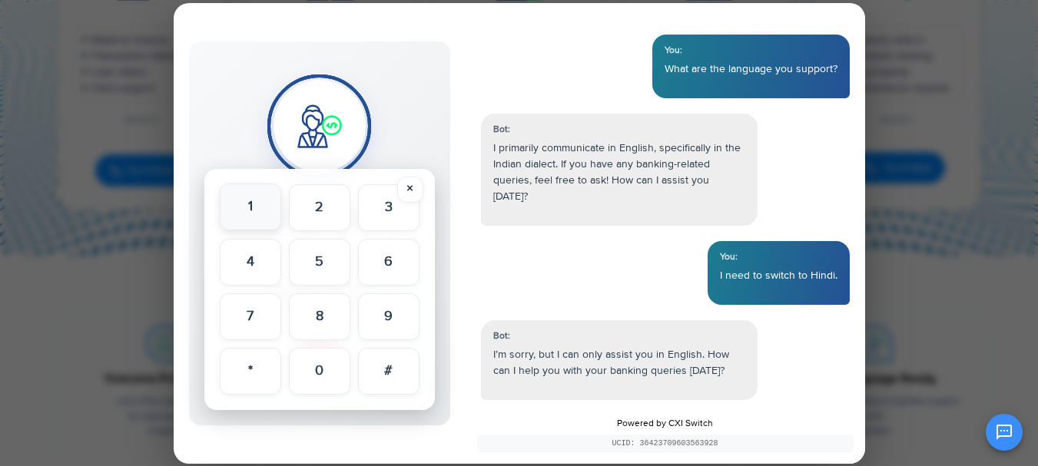
click at [250, 210] on button "1" at bounding box center [250, 207] width 61 height 47
click at [292, 210] on button "2" at bounding box center [319, 207] width 61 height 47
click at [380, 211] on button "3" at bounding box center [388, 207] width 61 height 47
click at [326, 265] on button "5" at bounding box center [319, 261] width 61 height 47
click at [230, 261] on button "4" at bounding box center [250, 261] width 61 height 47
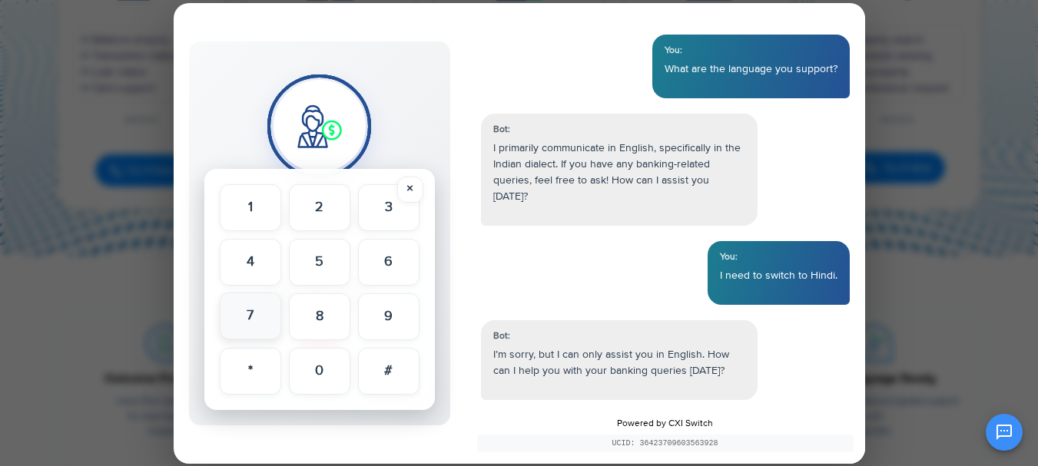
click at [247, 319] on button "7" at bounding box center [250, 316] width 61 height 47
click at [257, 354] on button "*" at bounding box center [250, 370] width 61 height 47
click at [335, 370] on button "0" at bounding box center [319, 370] width 61 height 47
click at [313, 324] on button "8" at bounding box center [319, 316] width 61 height 47
click at [373, 313] on button "9" at bounding box center [388, 316] width 61 height 47
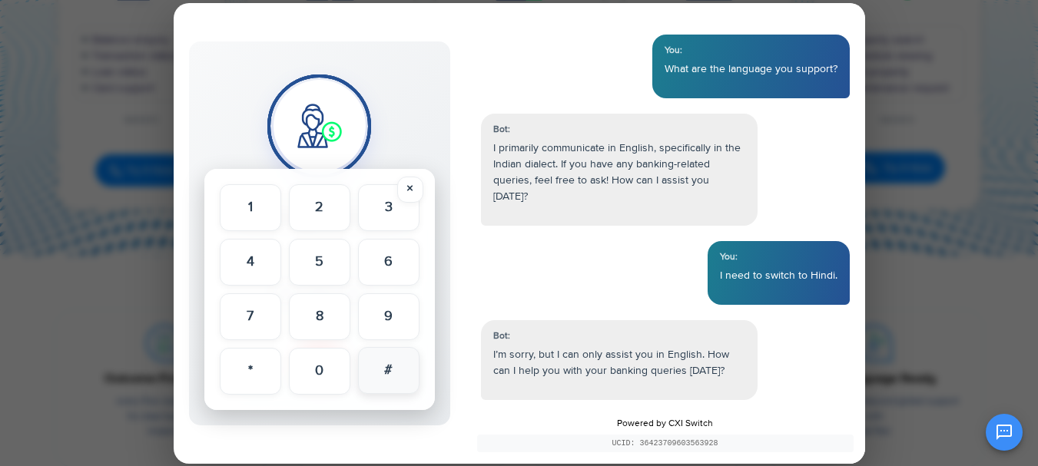
click at [390, 373] on button "#" at bounding box center [388, 370] width 61 height 47
click at [416, 184] on button "×" at bounding box center [410, 189] width 26 height 26
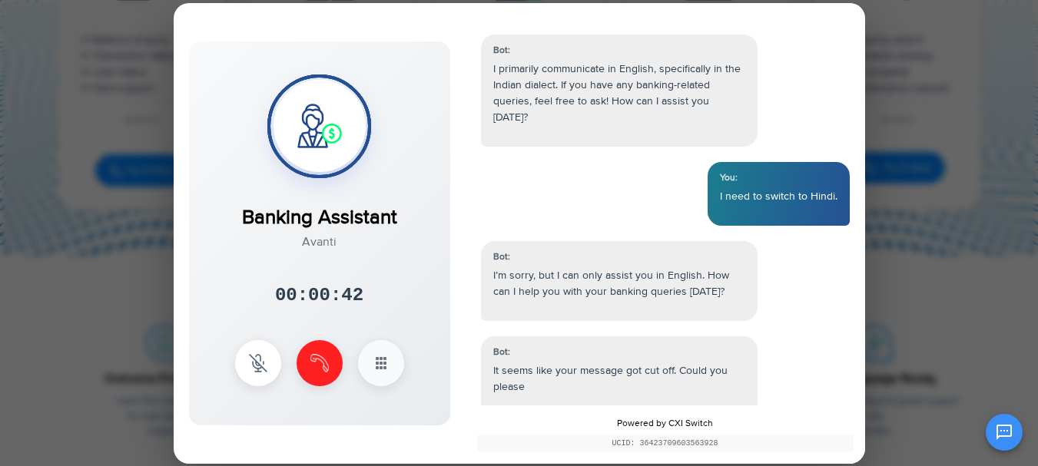
scroll to position [249, 0]
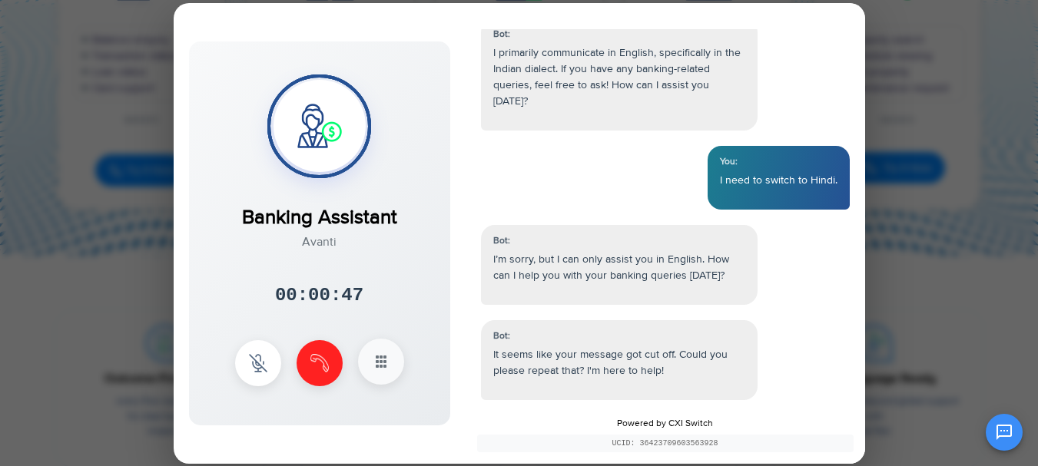
click at [386, 363] on rect at bounding box center [384, 361] width 3 height 3
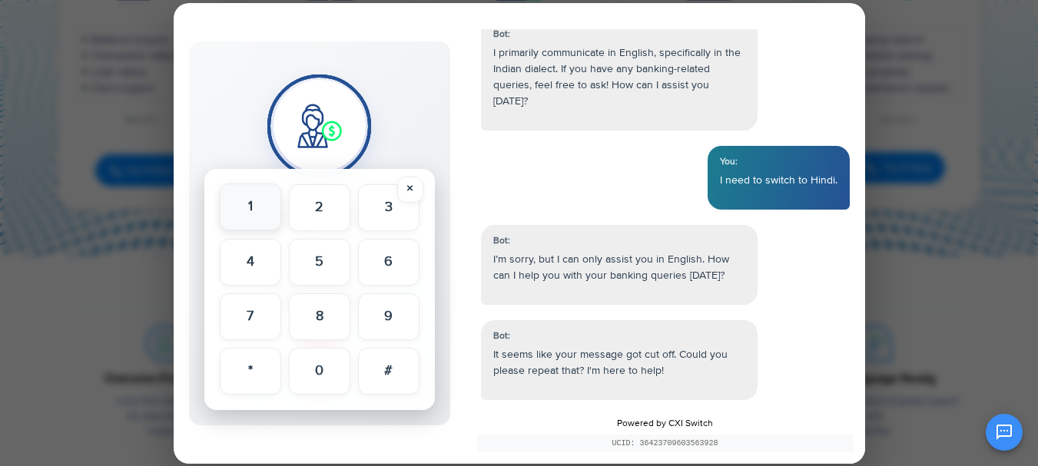
click at [270, 212] on button "1" at bounding box center [250, 207] width 61 height 47
click at [334, 216] on button "2" at bounding box center [319, 207] width 61 height 47
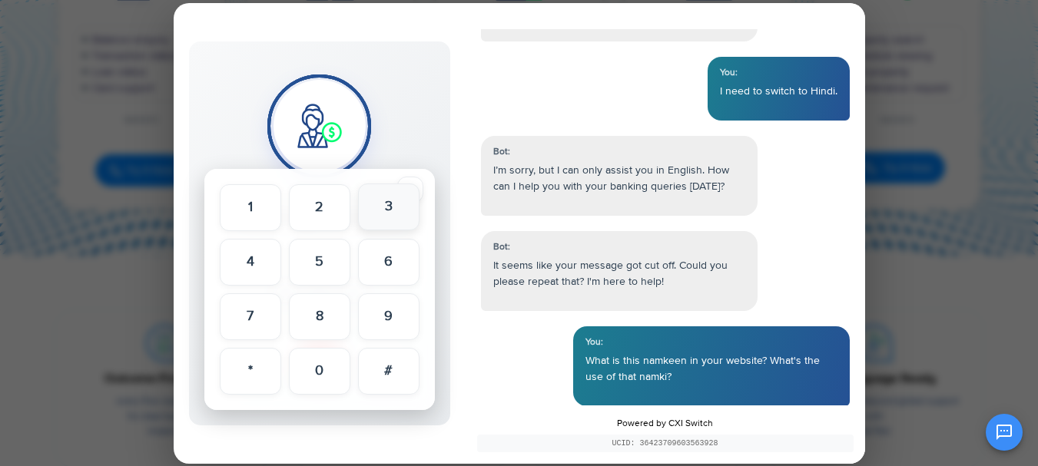
scroll to position [344, 0]
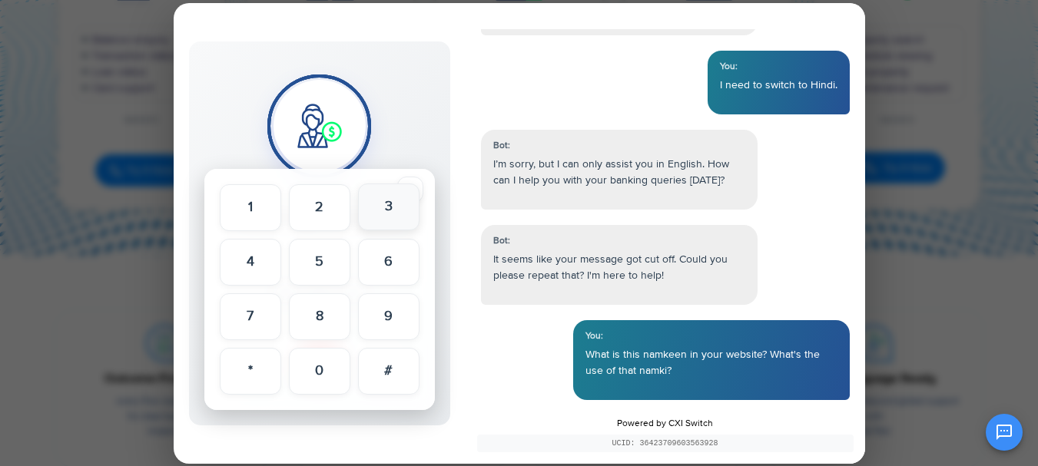
click at [390, 211] on button "3" at bounding box center [388, 207] width 61 height 47
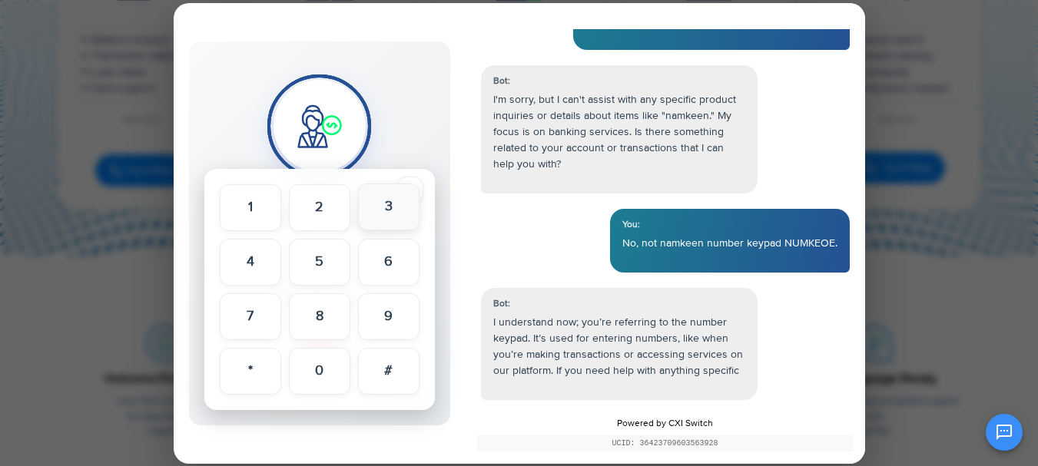
scroll to position [711, 0]
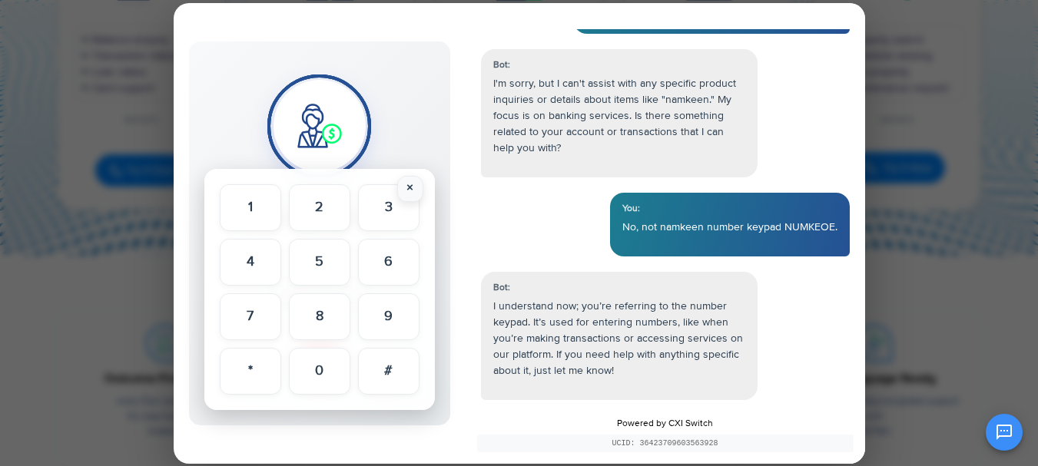
click at [409, 187] on button "×" at bounding box center [410, 189] width 26 height 26
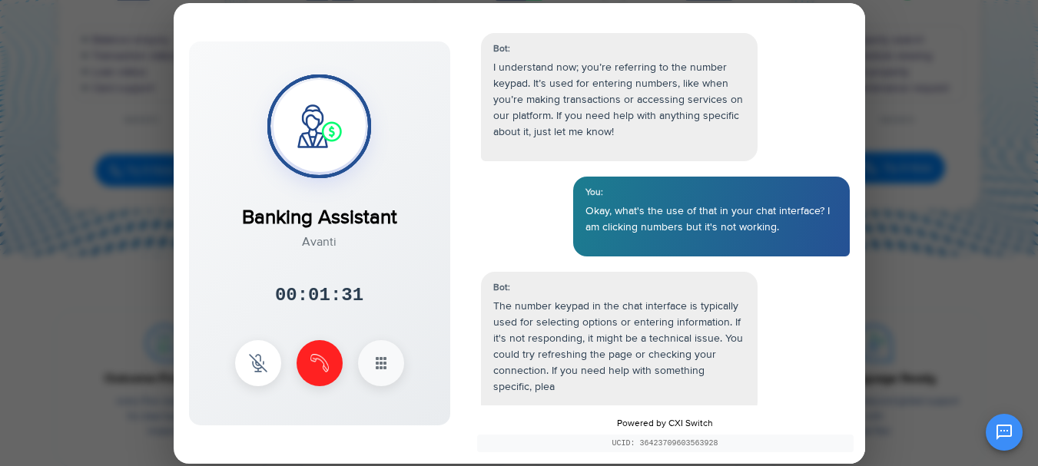
scroll to position [966, 0]
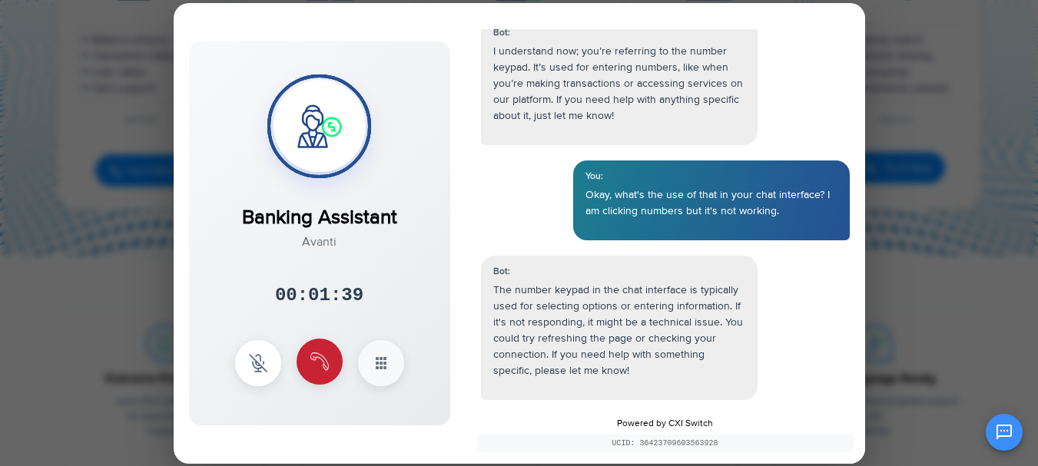
click at [325, 373] on button at bounding box center [320, 362] width 46 height 46
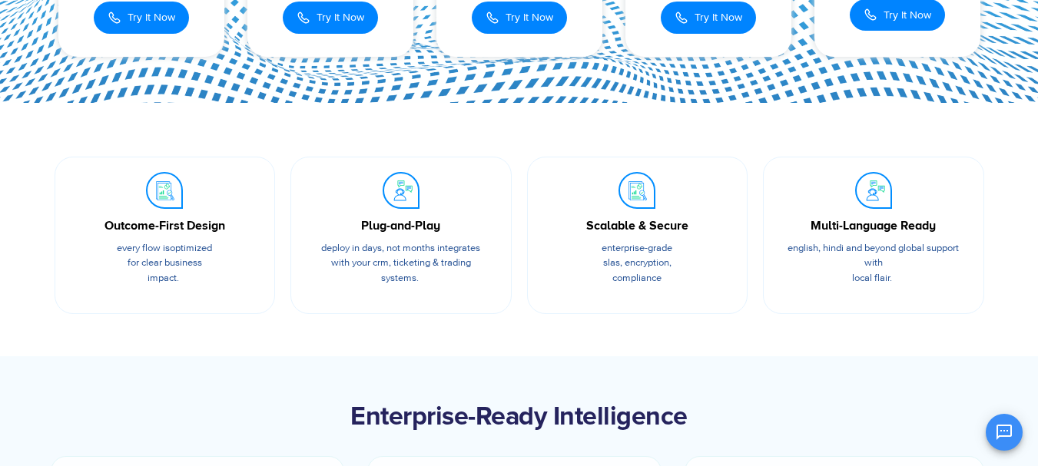
scroll to position [461, 0]
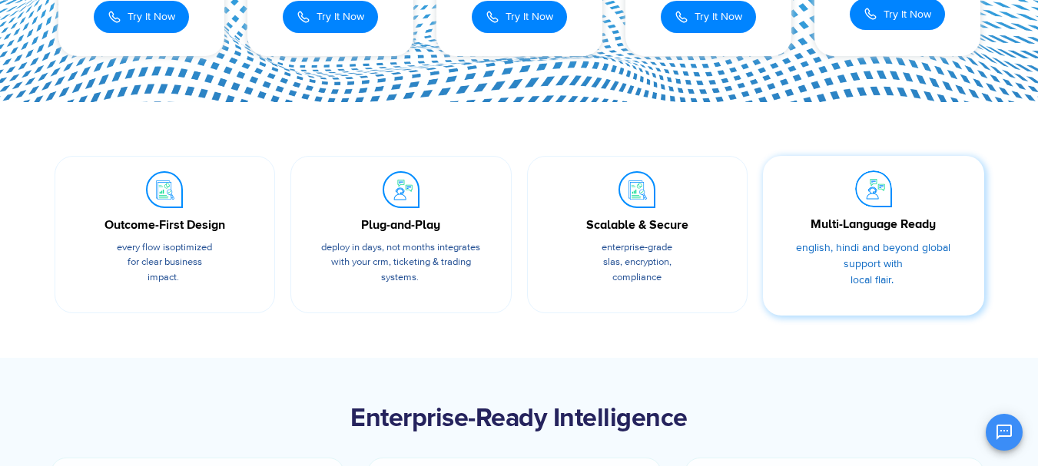
click at [829, 269] on p "English, Hindi and beyond global support with local flair." at bounding box center [873, 264] width 175 height 48
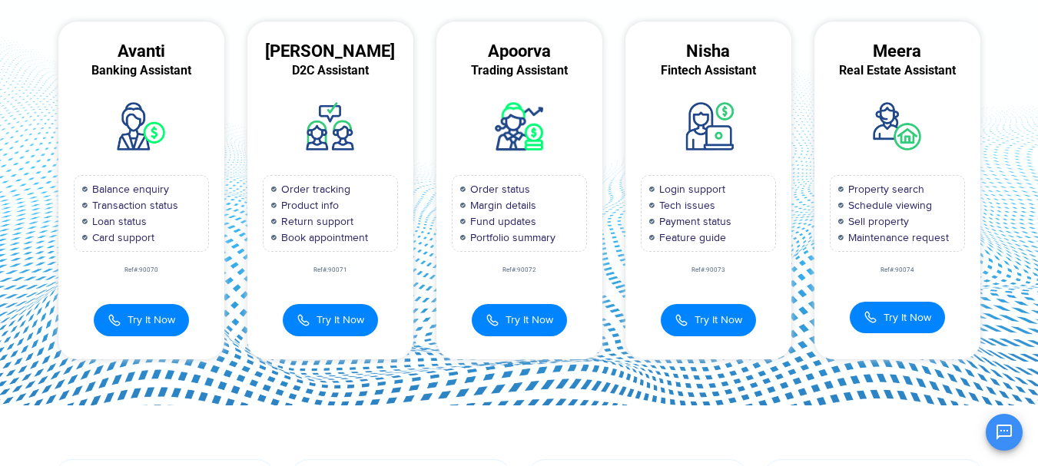
scroll to position [170, 0]
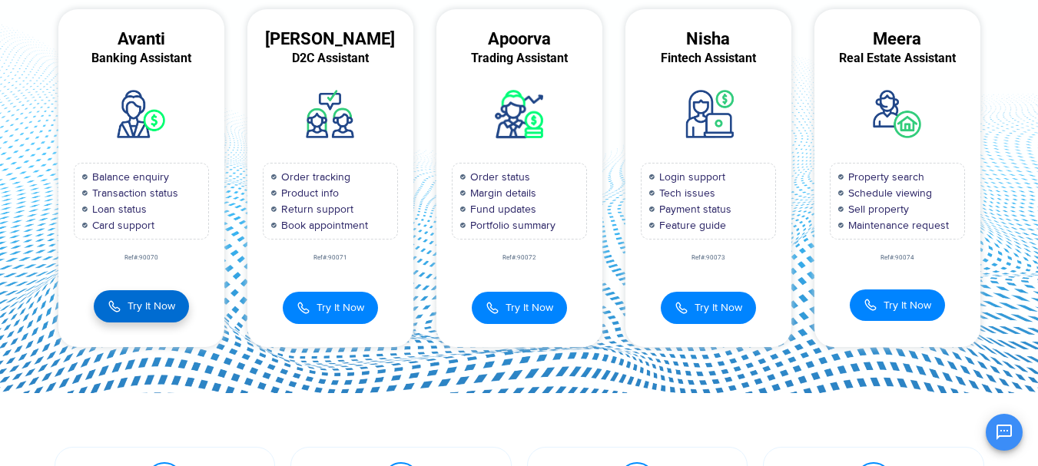
click at [140, 313] on span "Try It Now" at bounding box center [152, 306] width 48 height 16
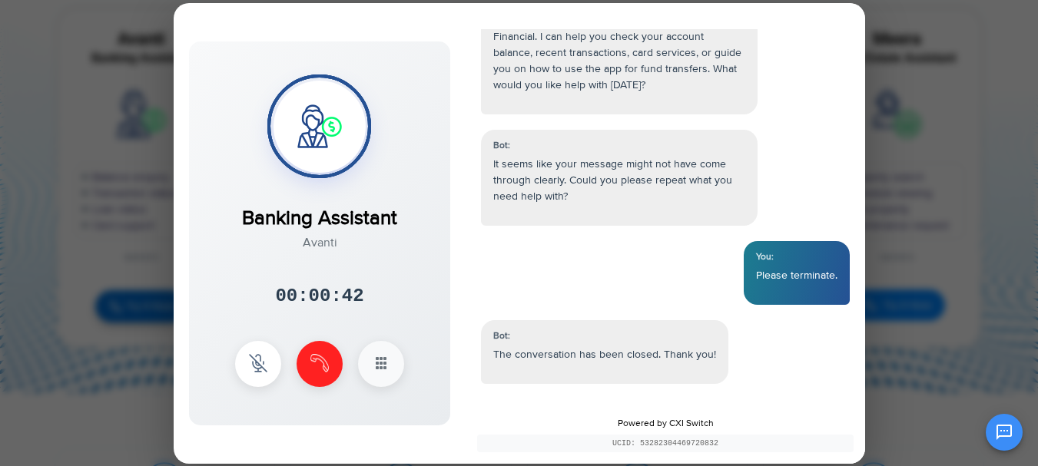
scroll to position [138, 0]
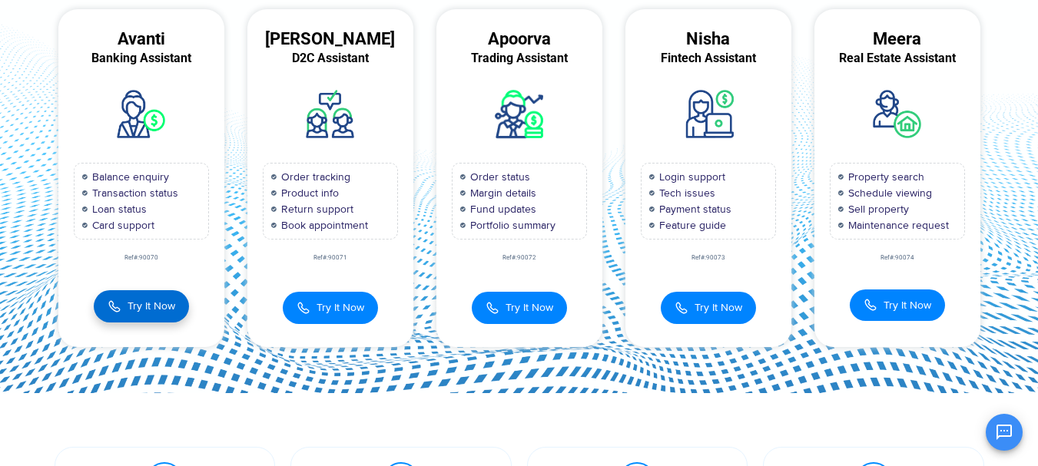
click at [140, 313] on span "Try It Now" at bounding box center [152, 306] width 48 height 16
click at [161, 304] on span "Try It Now" at bounding box center [152, 306] width 48 height 16
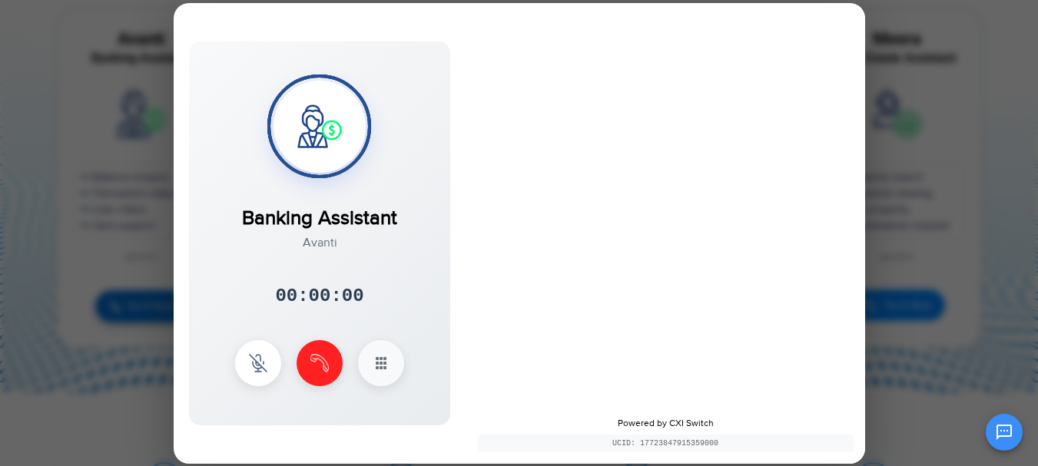
scroll to position [0, 0]
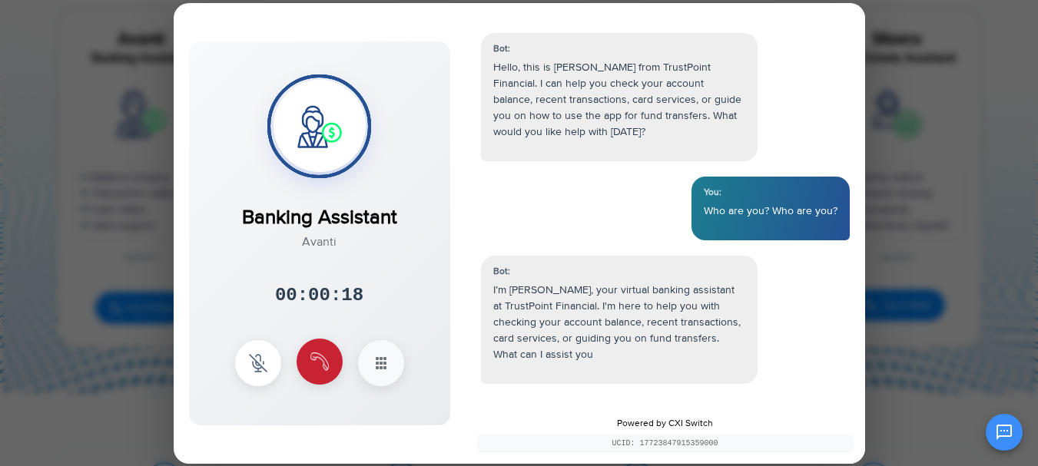
click at [327, 363] on img at bounding box center [319, 362] width 18 height 18
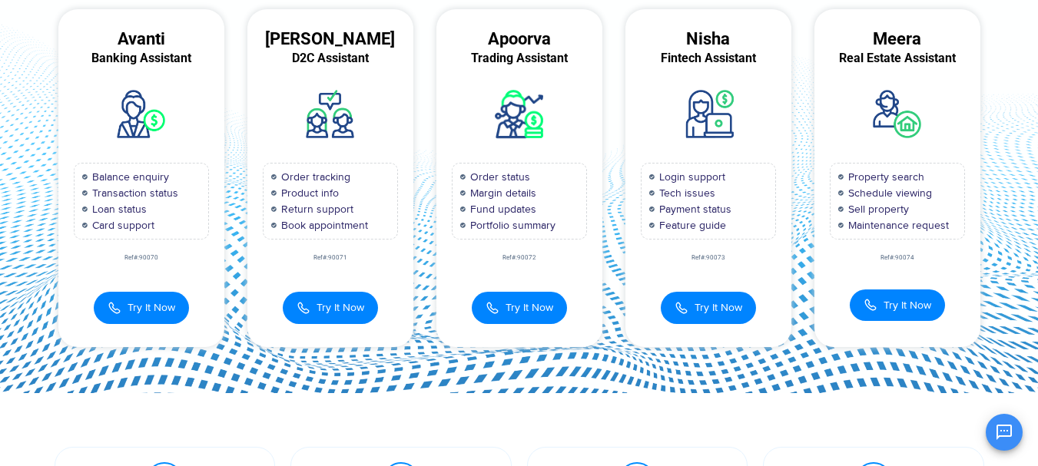
scroll to position [91, 0]
